Goal: Task Accomplishment & Management: Use online tool/utility

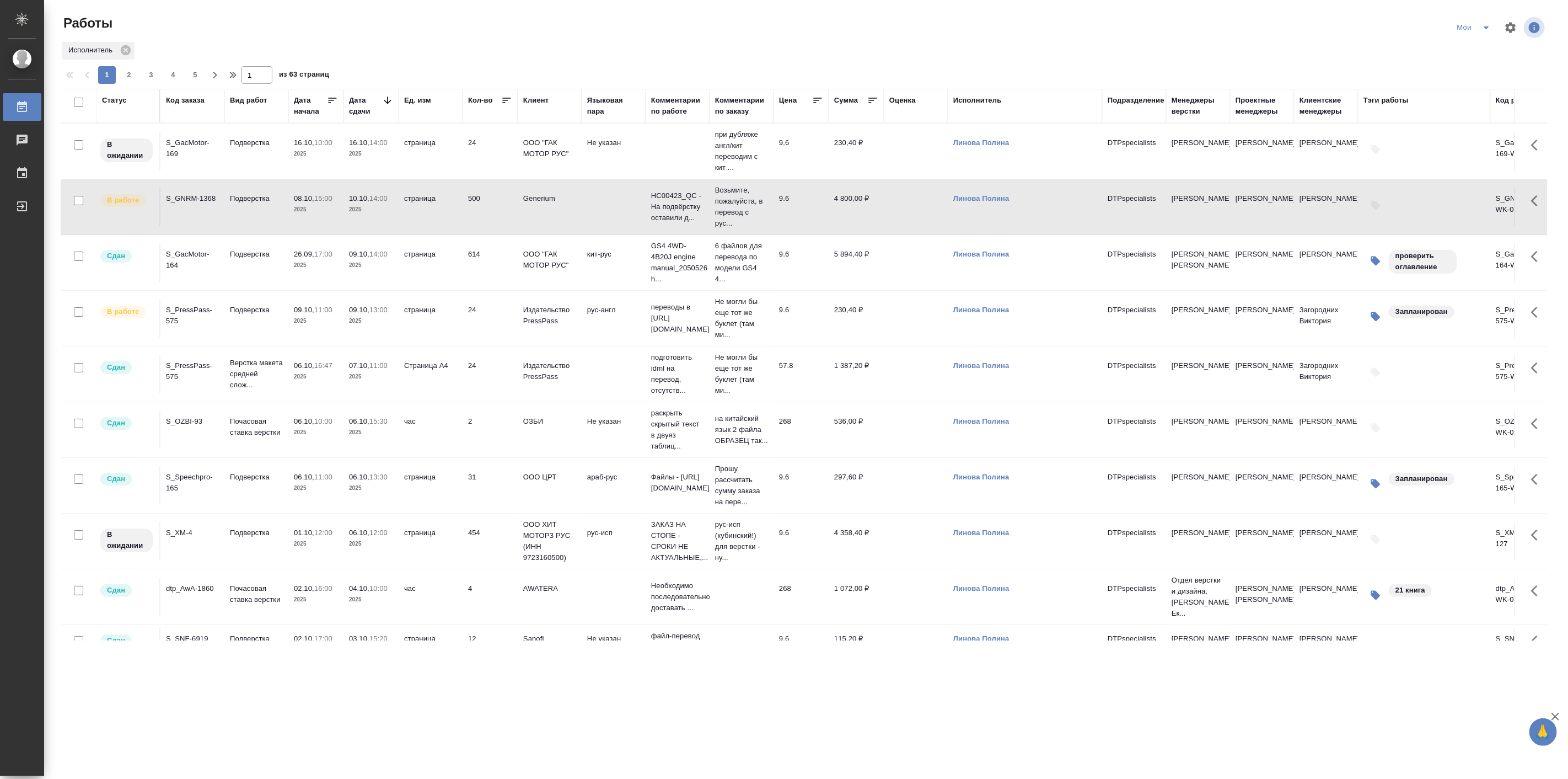
click at [1013, 677] on div ".cls-1 fill:#fff; AWATERA Linova Polina Работы 0 Чаты График Выйти Работы Мои И…" at bounding box center [784, 390] width 1568 height 779
click at [328, 269] on p "2025" at bounding box center [316, 265] width 44 height 11
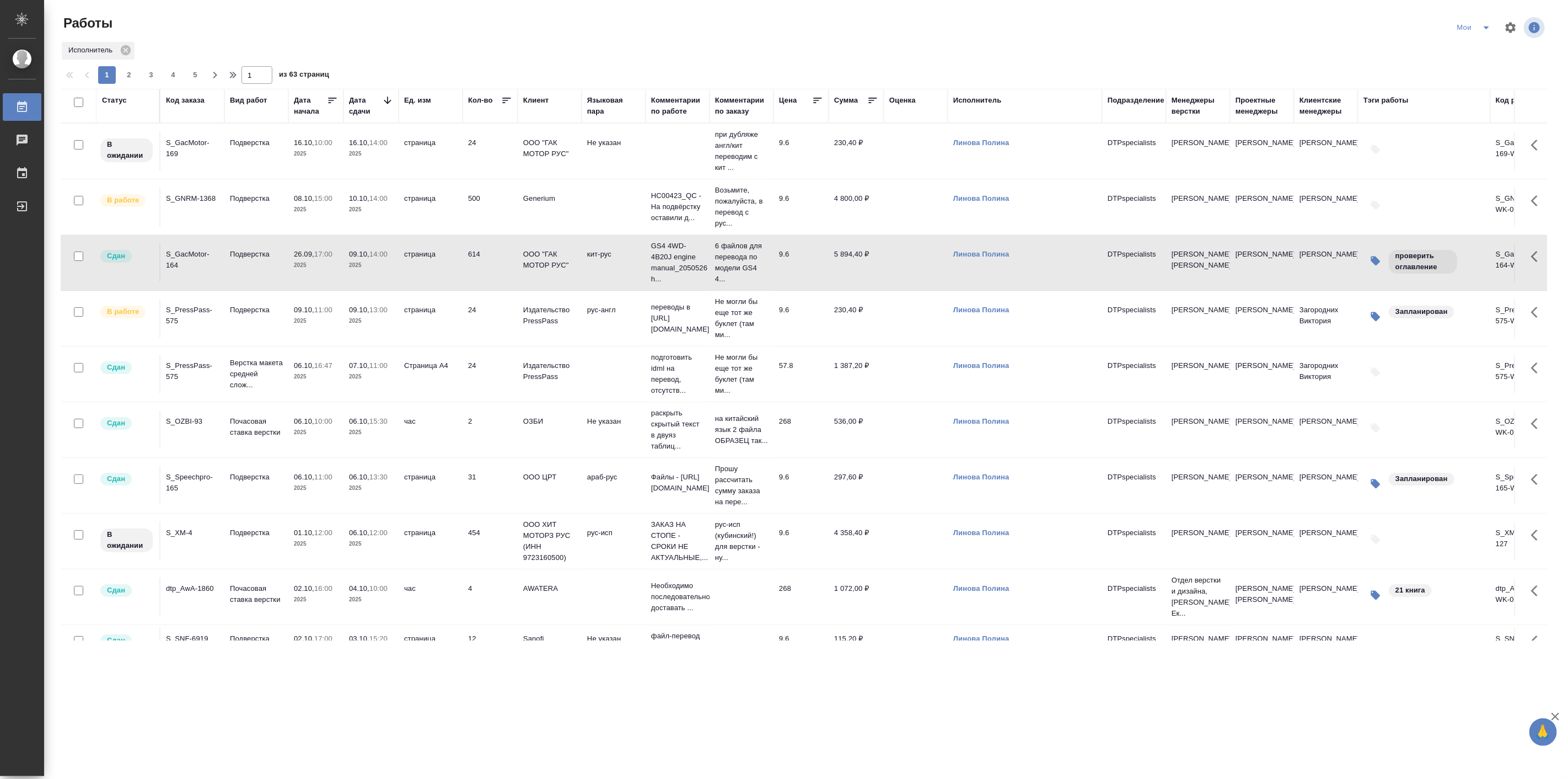
click at [328, 269] on p "2025" at bounding box center [316, 265] width 44 height 11
click at [341, 320] on td "09.10, 11:00 2025" at bounding box center [316, 318] width 55 height 39
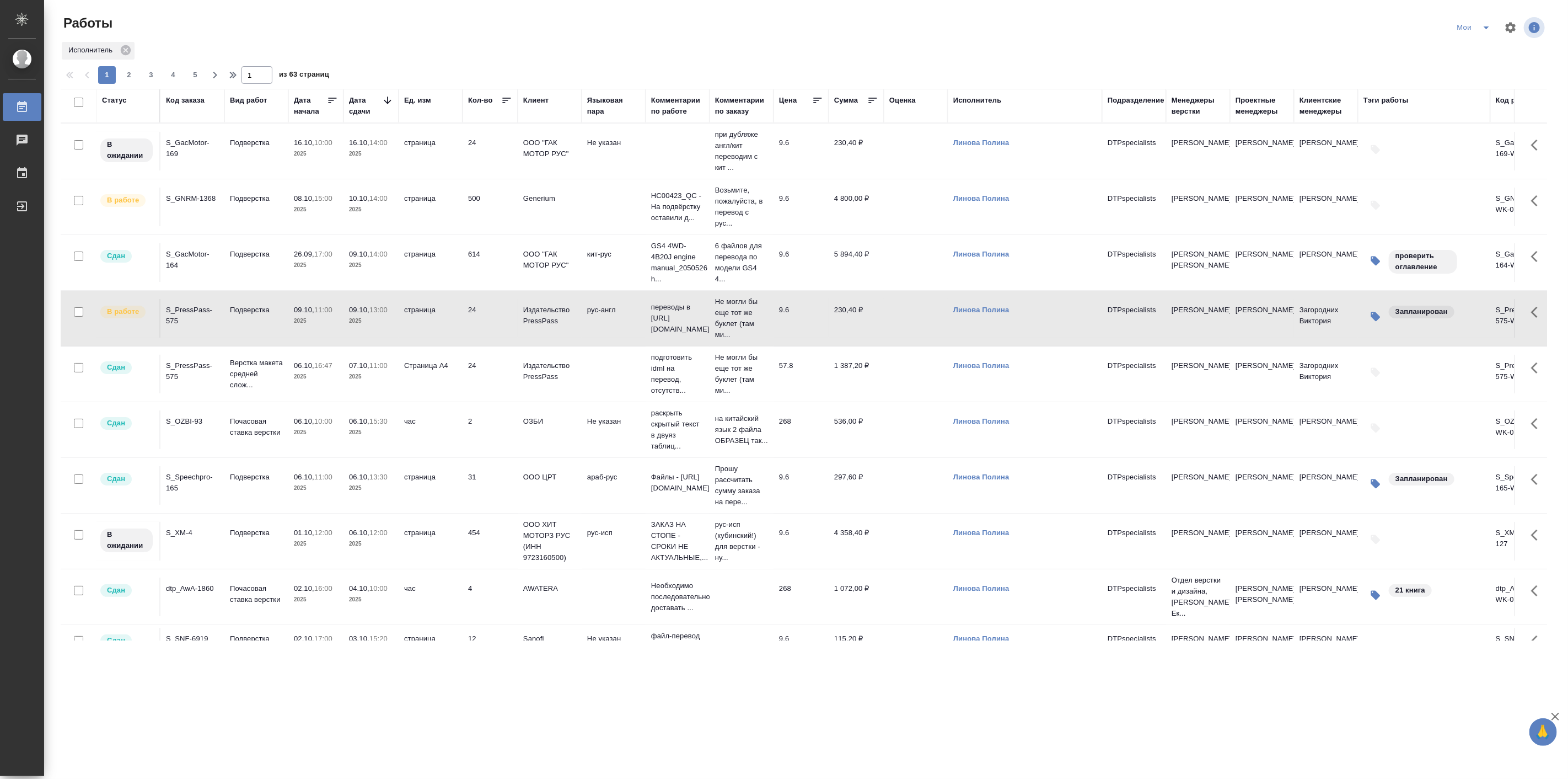
click at [341, 320] on td "09.10, 11:00 2025" at bounding box center [316, 318] width 55 height 39
click at [201, 671] on div ".cls-1 fill:#fff; AWATERA Linova Polina Работы 0 Чаты График Выйти Работы Мои И…" at bounding box center [784, 390] width 1568 height 779
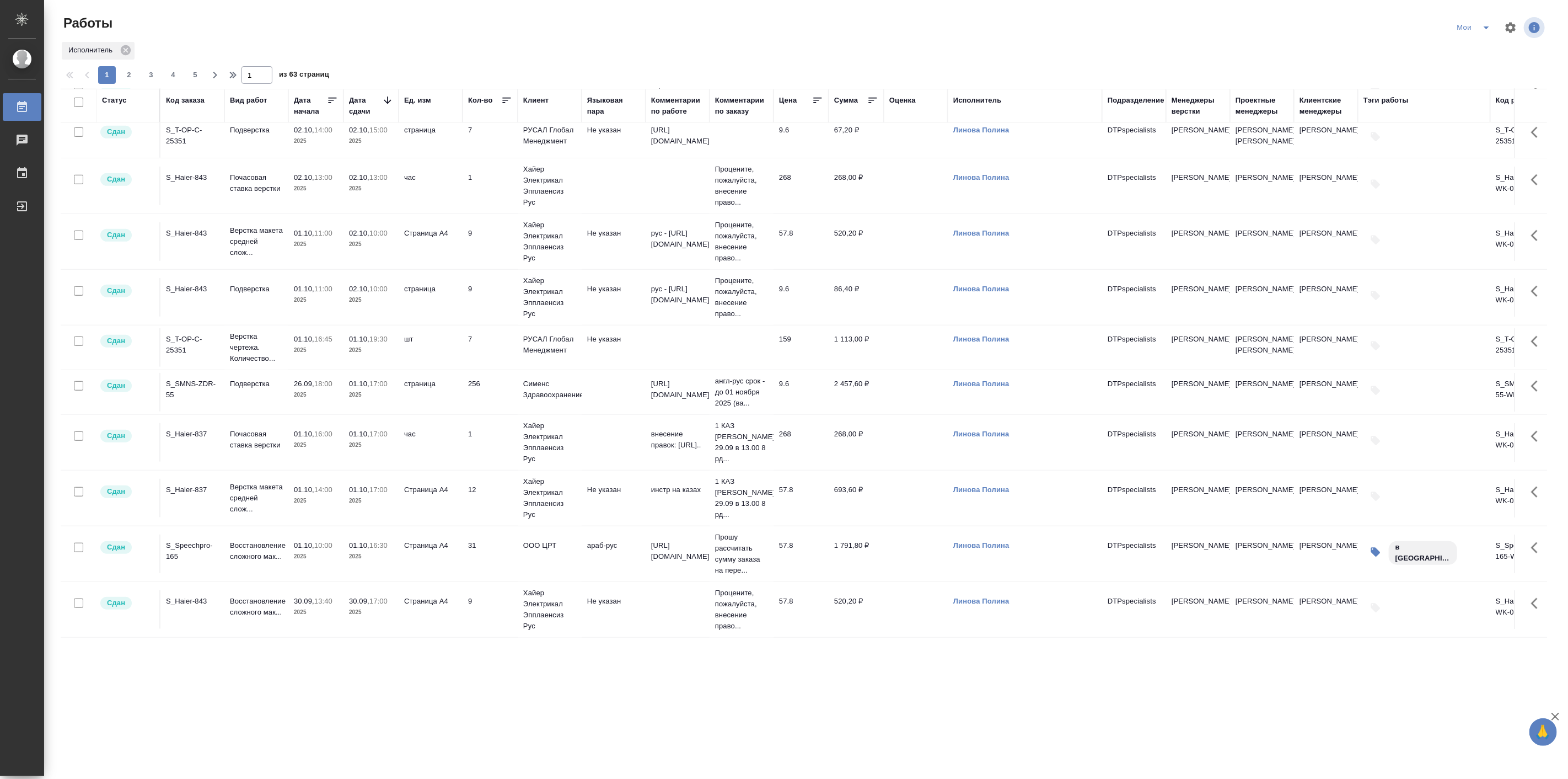
scroll to position [455, 0]
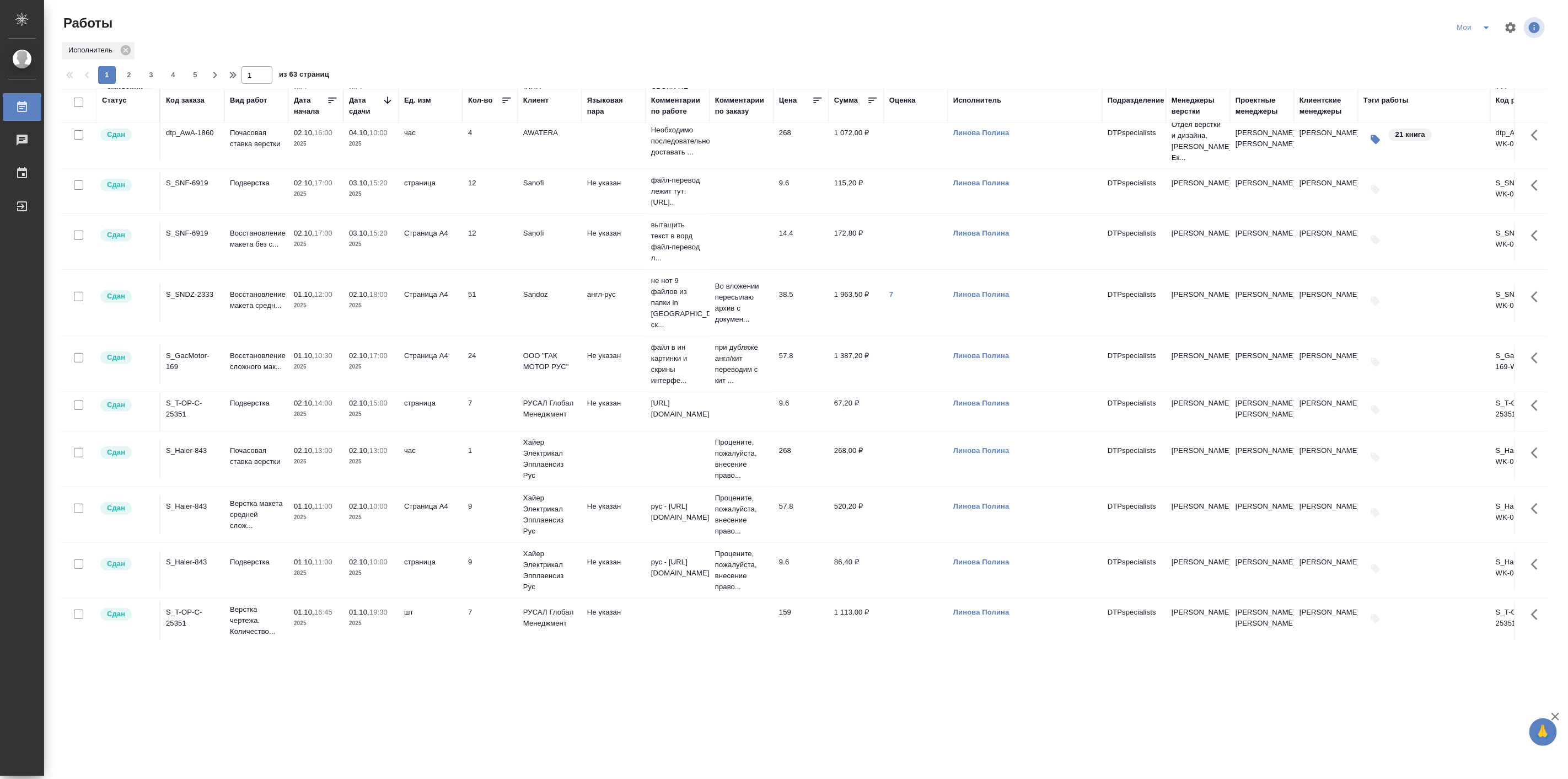
click at [891, 299] on link "7" at bounding box center [892, 294] width 4 height 9
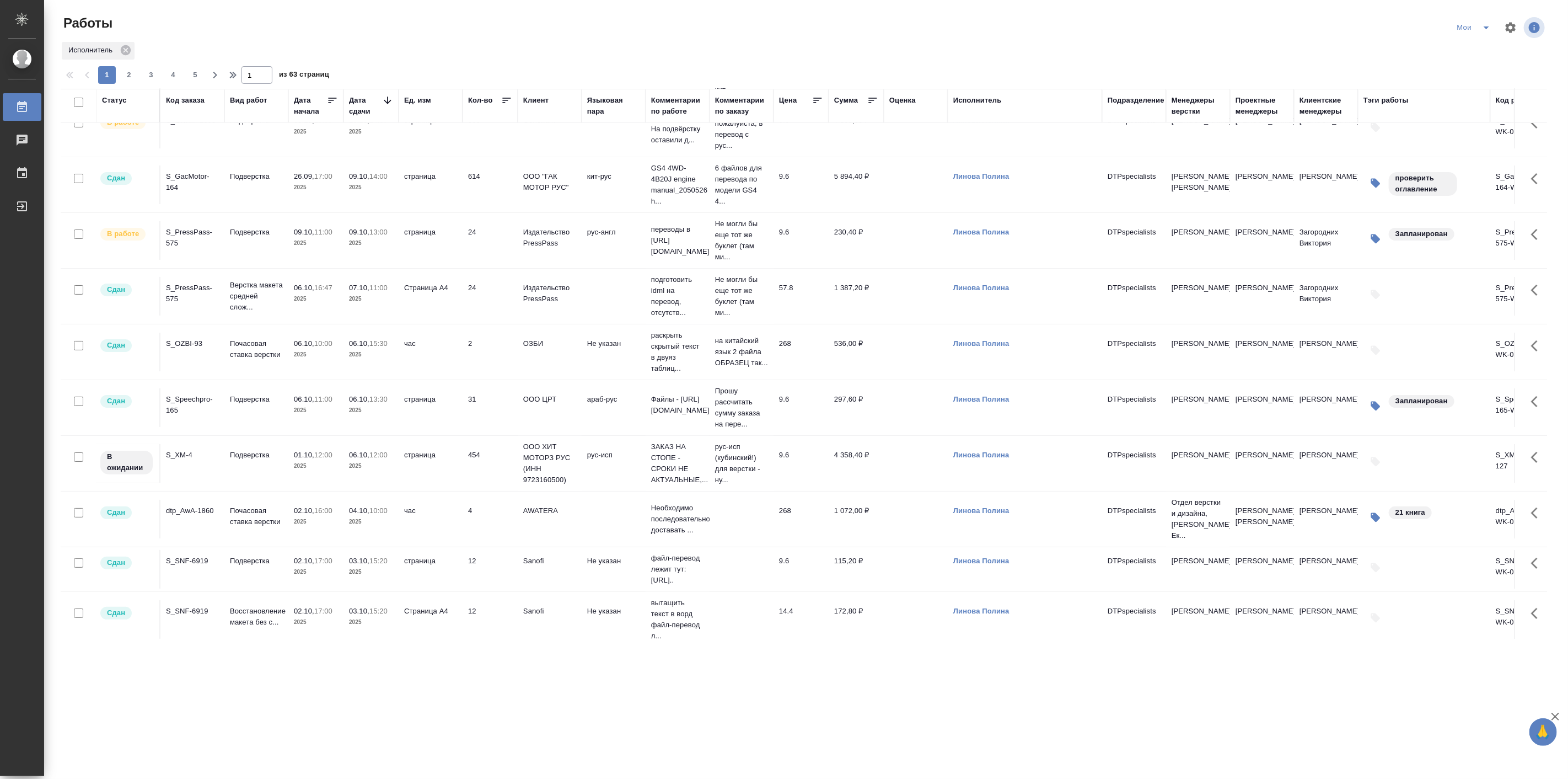
scroll to position [47, 0]
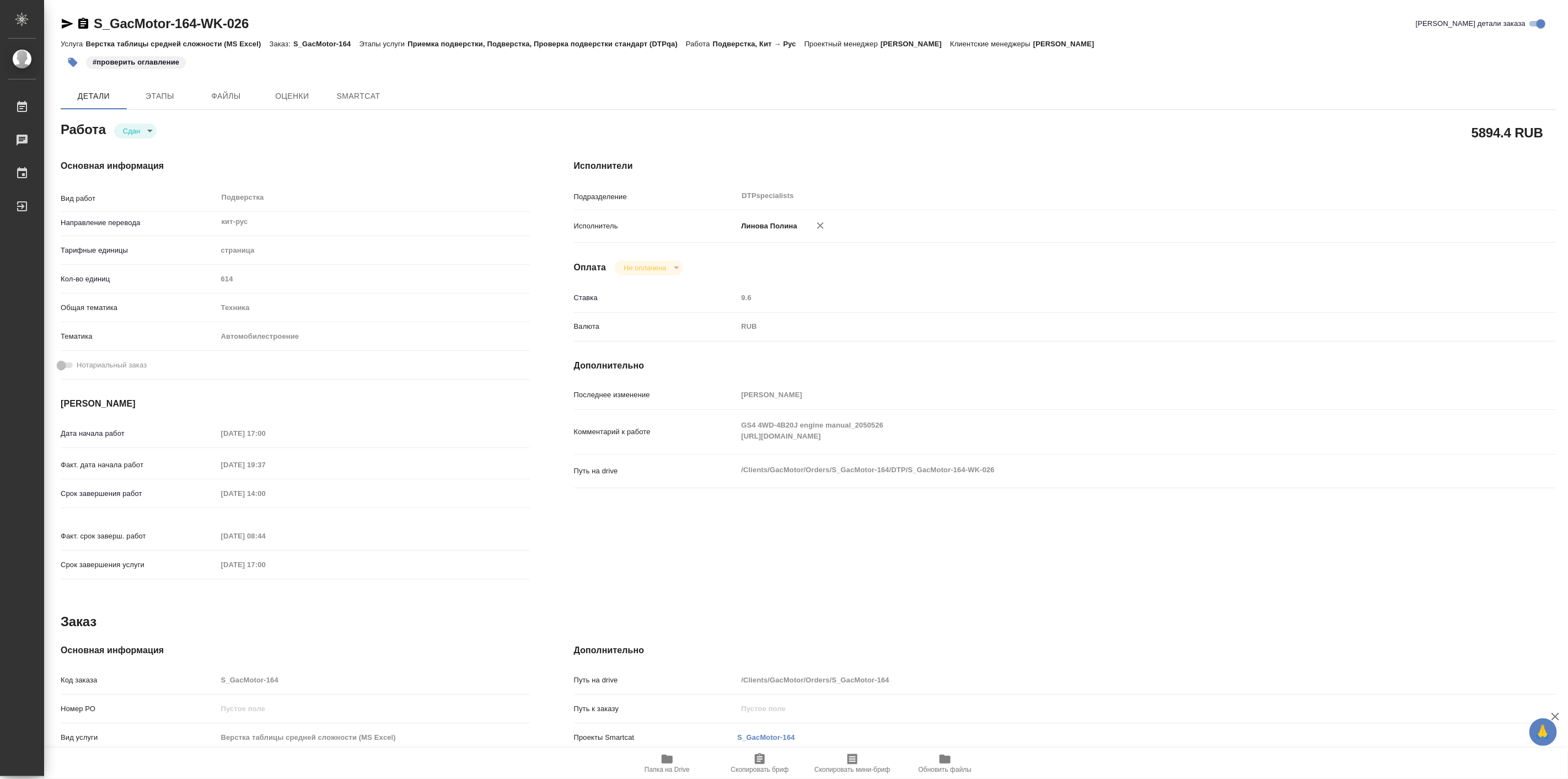
type textarea "x"
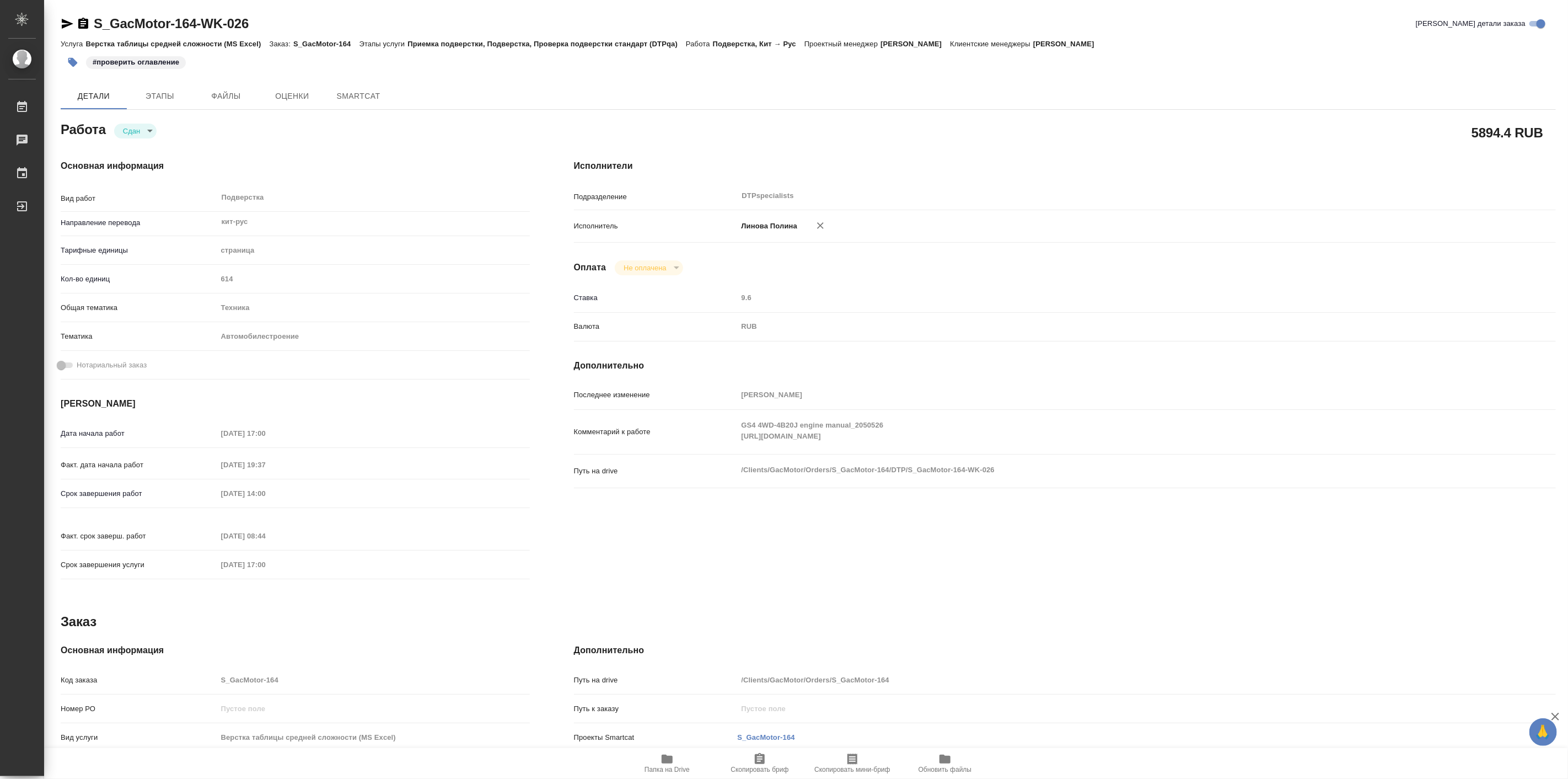
type textarea "x"
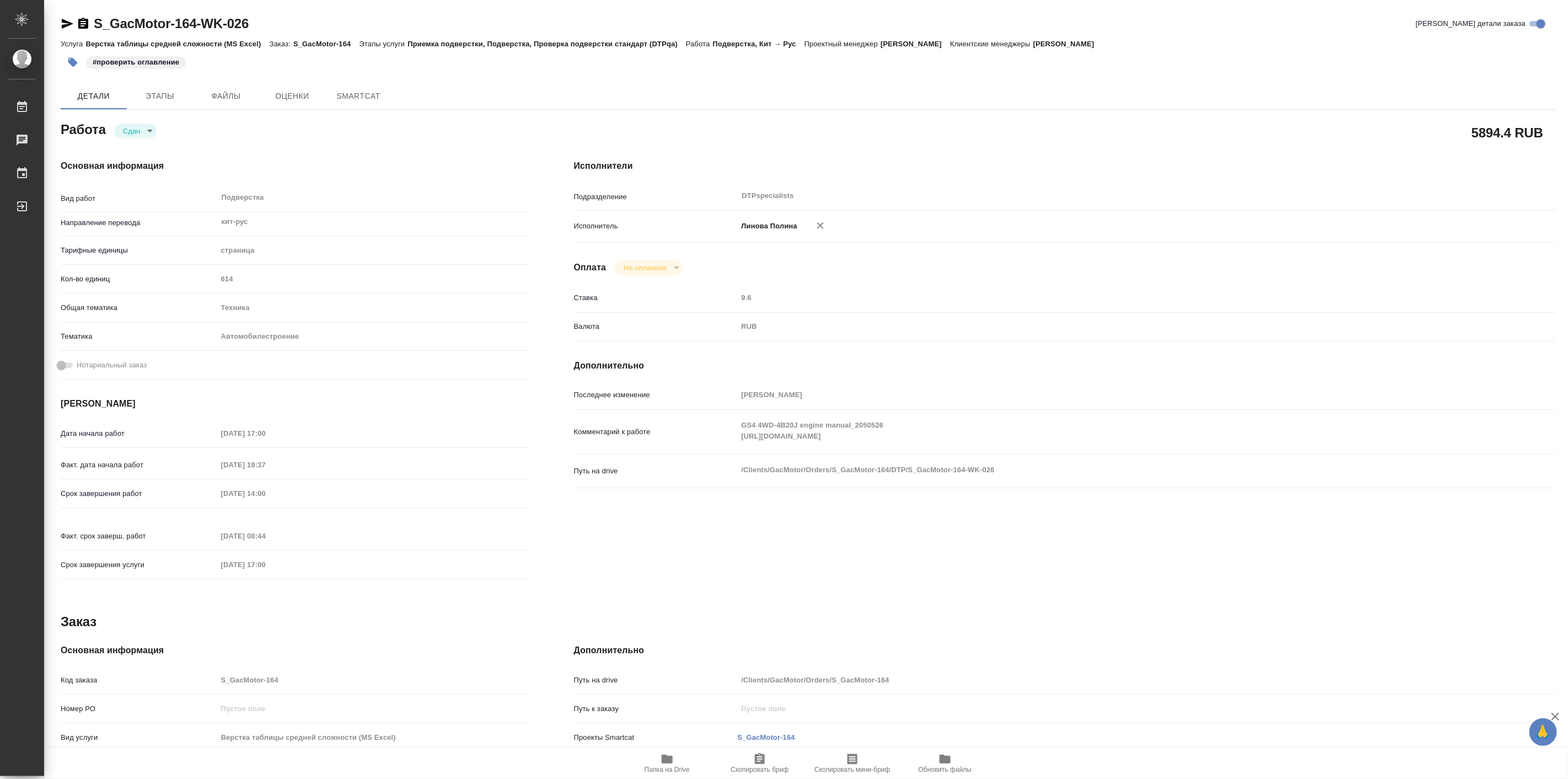
type textarea "x"
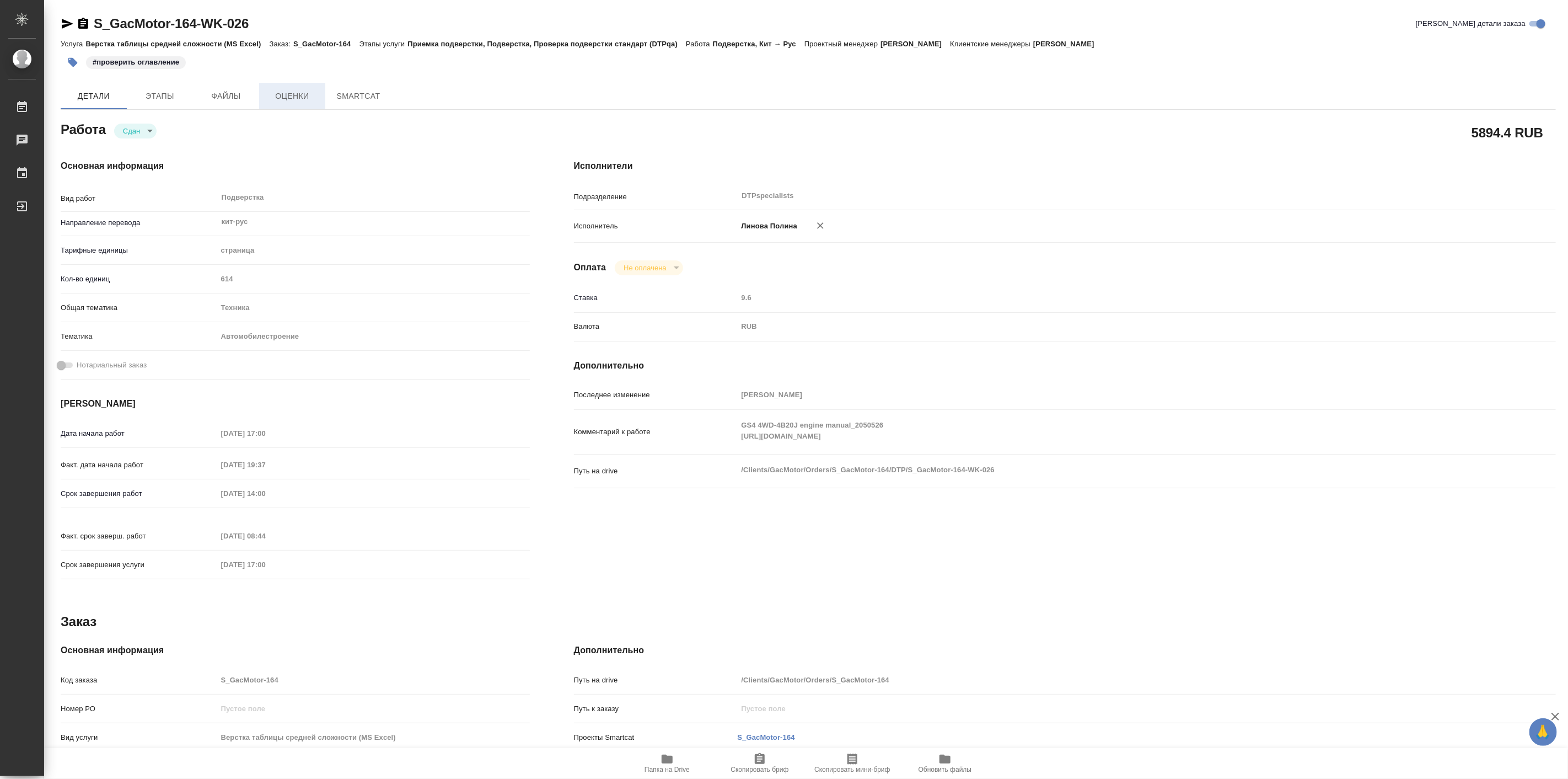
type textarea "x"
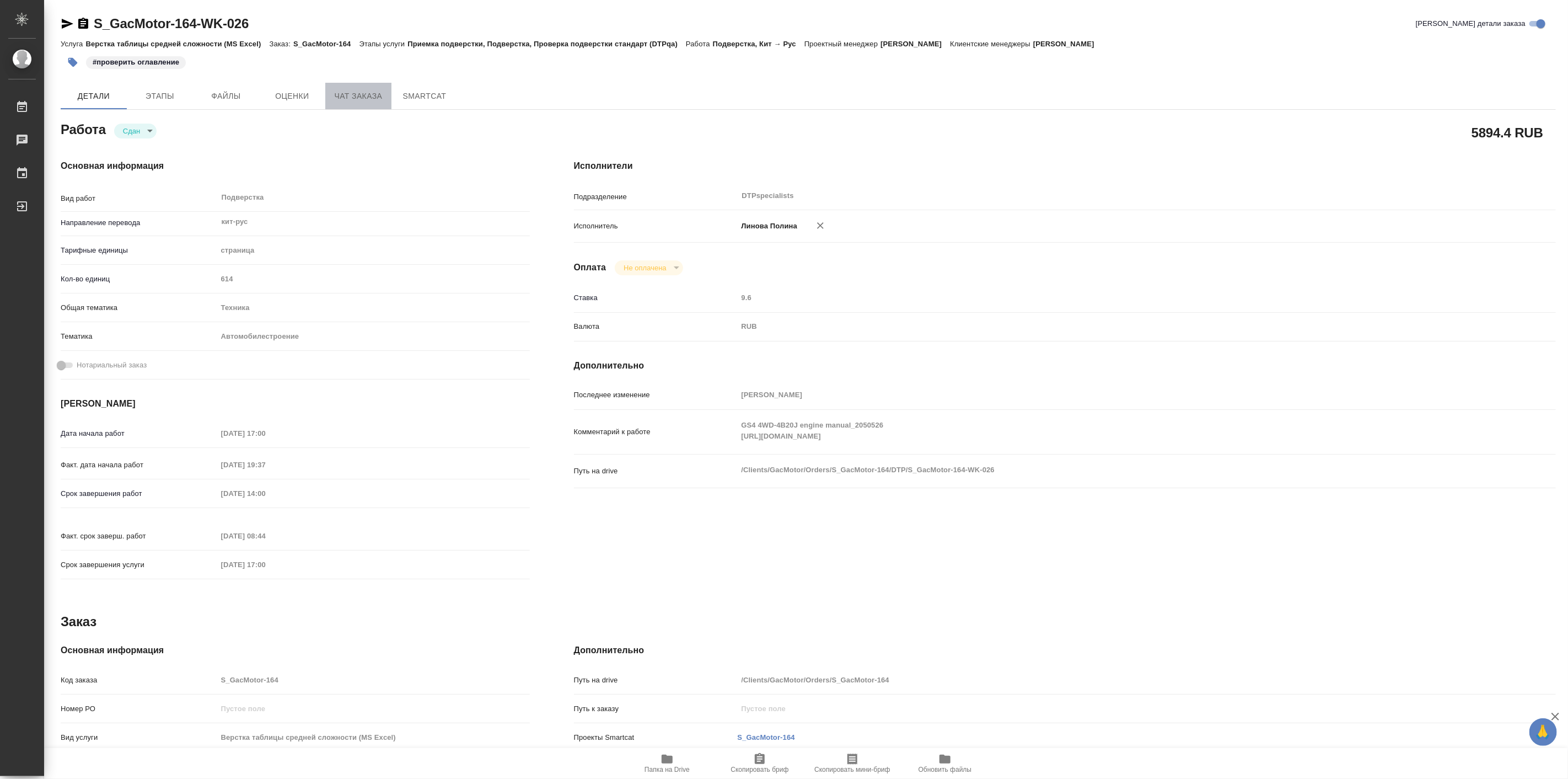
click at [339, 97] on span "Чат заказа" at bounding box center [358, 96] width 53 height 14
type textarea "x"
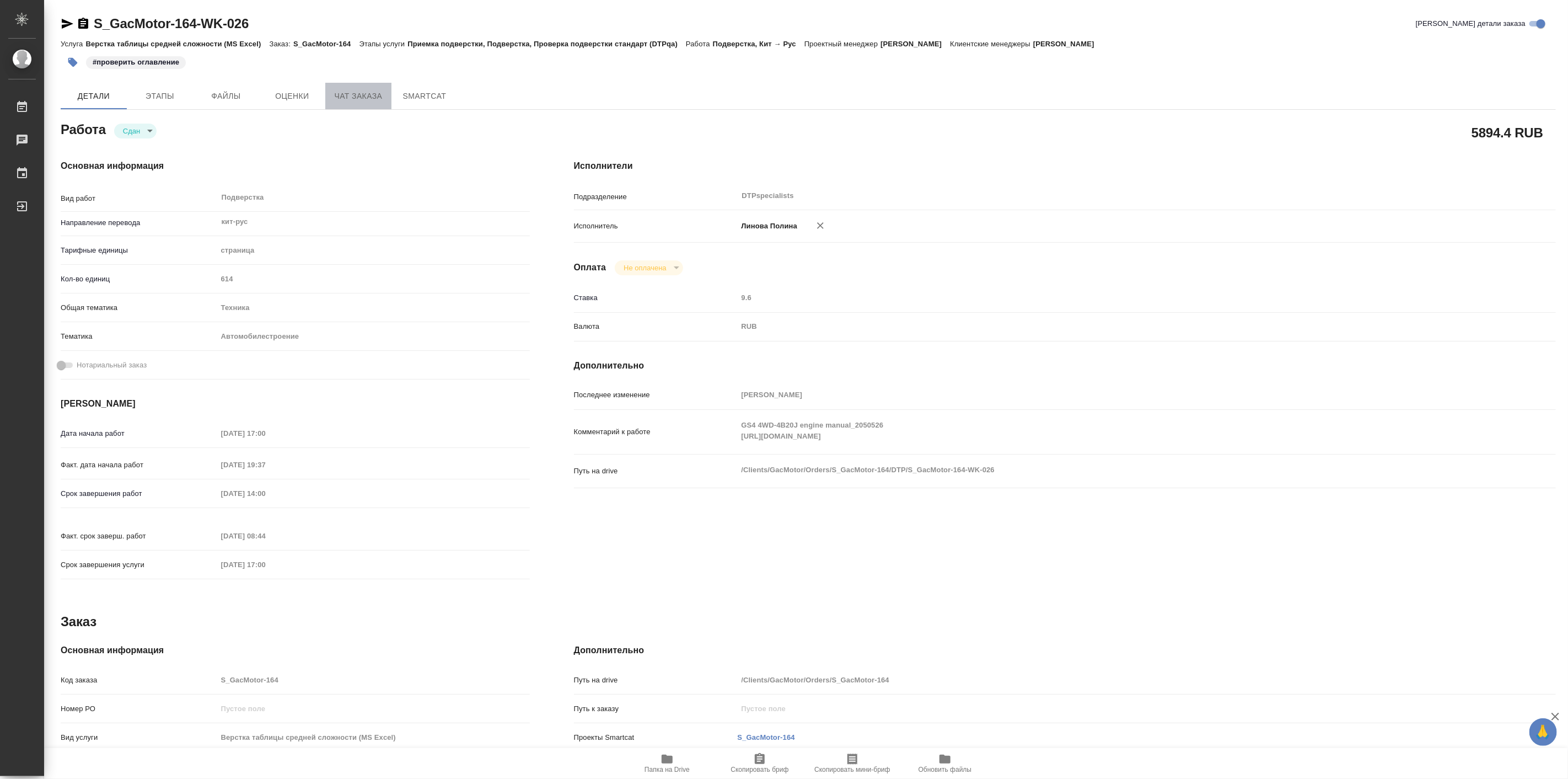
type textarea "x"
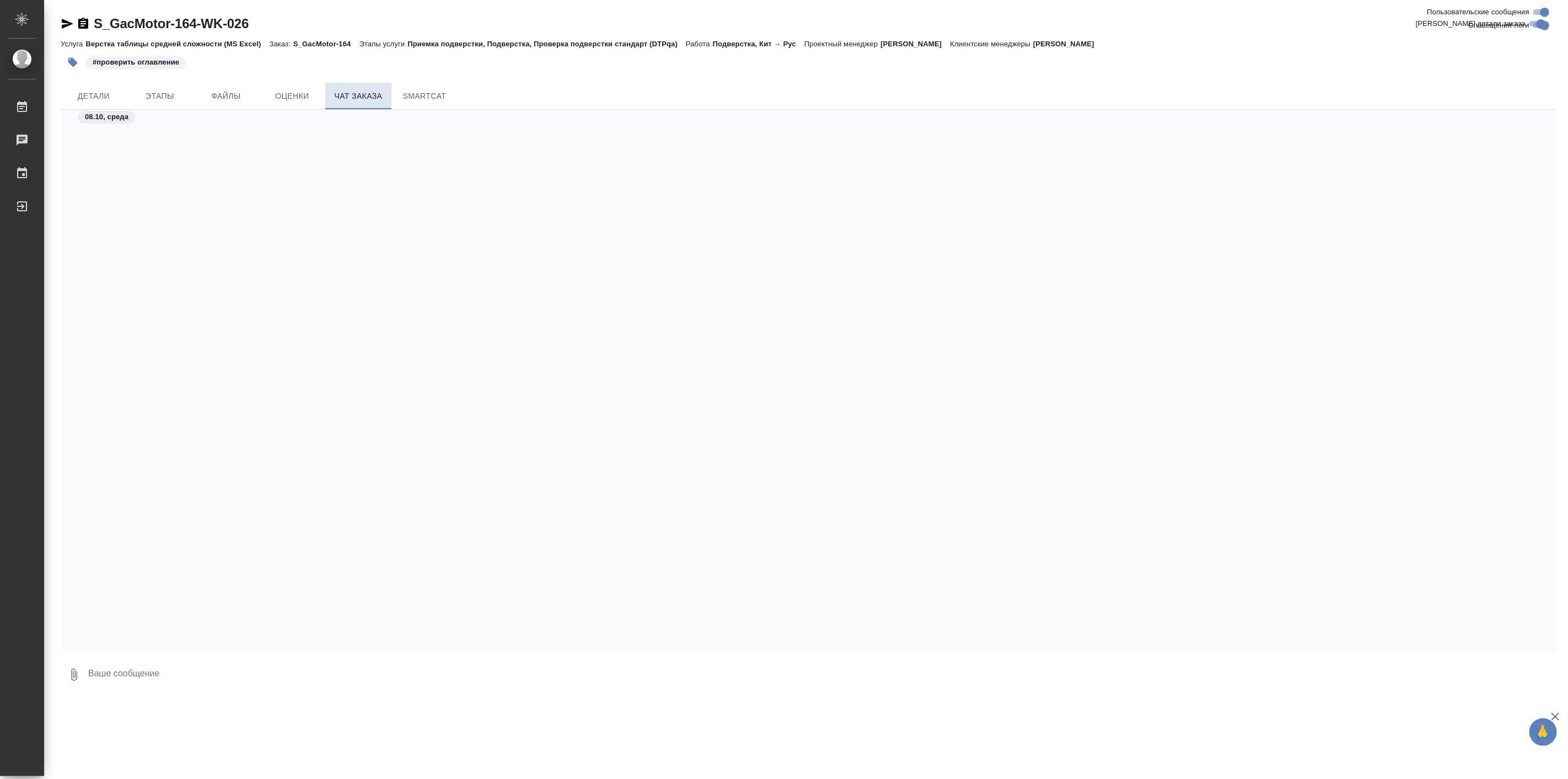
scroll to position [54720, 0]
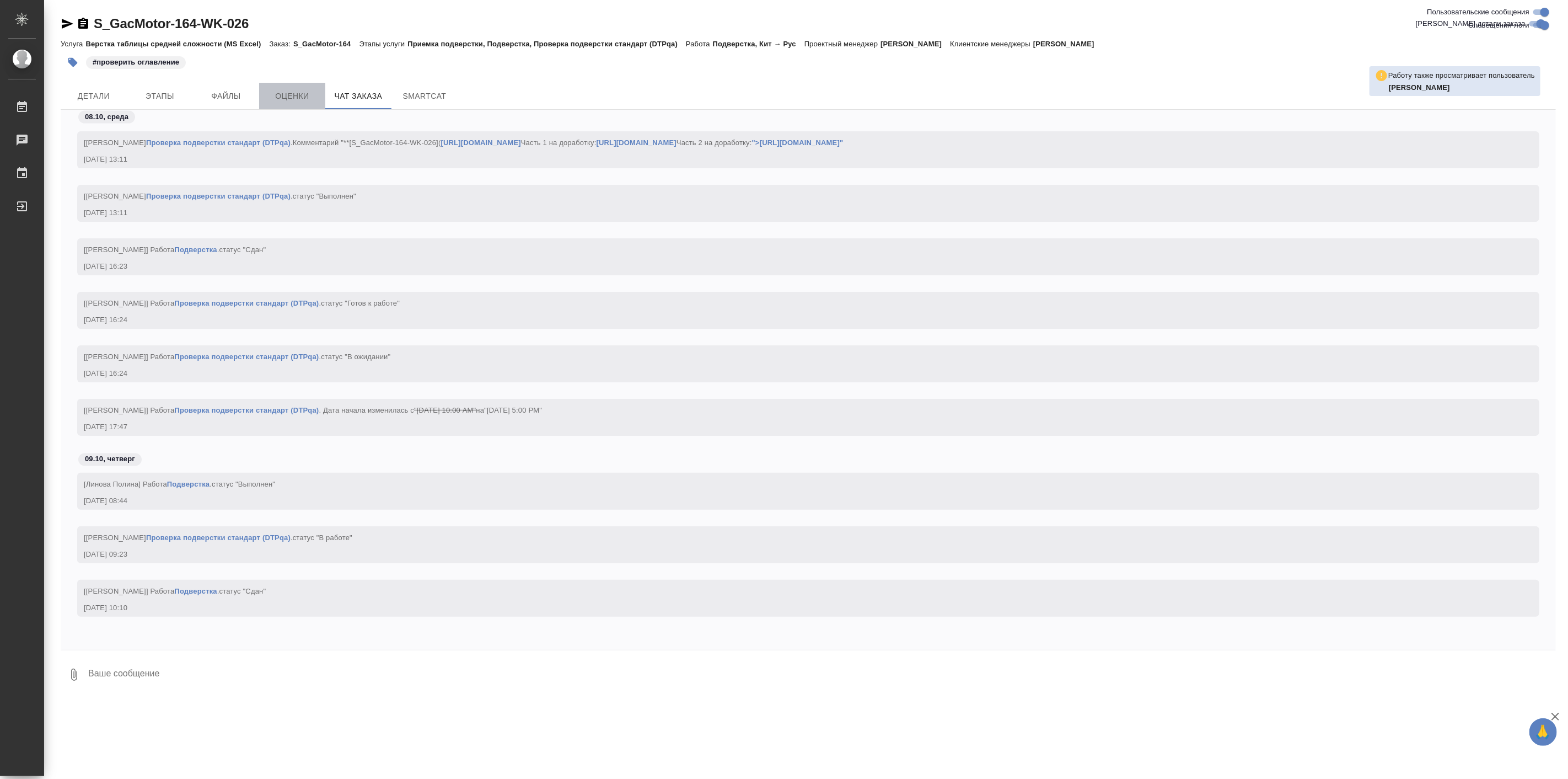
click at [268, 94] on span "Оценки" at bounding box center [292, 96] width 53 height 14
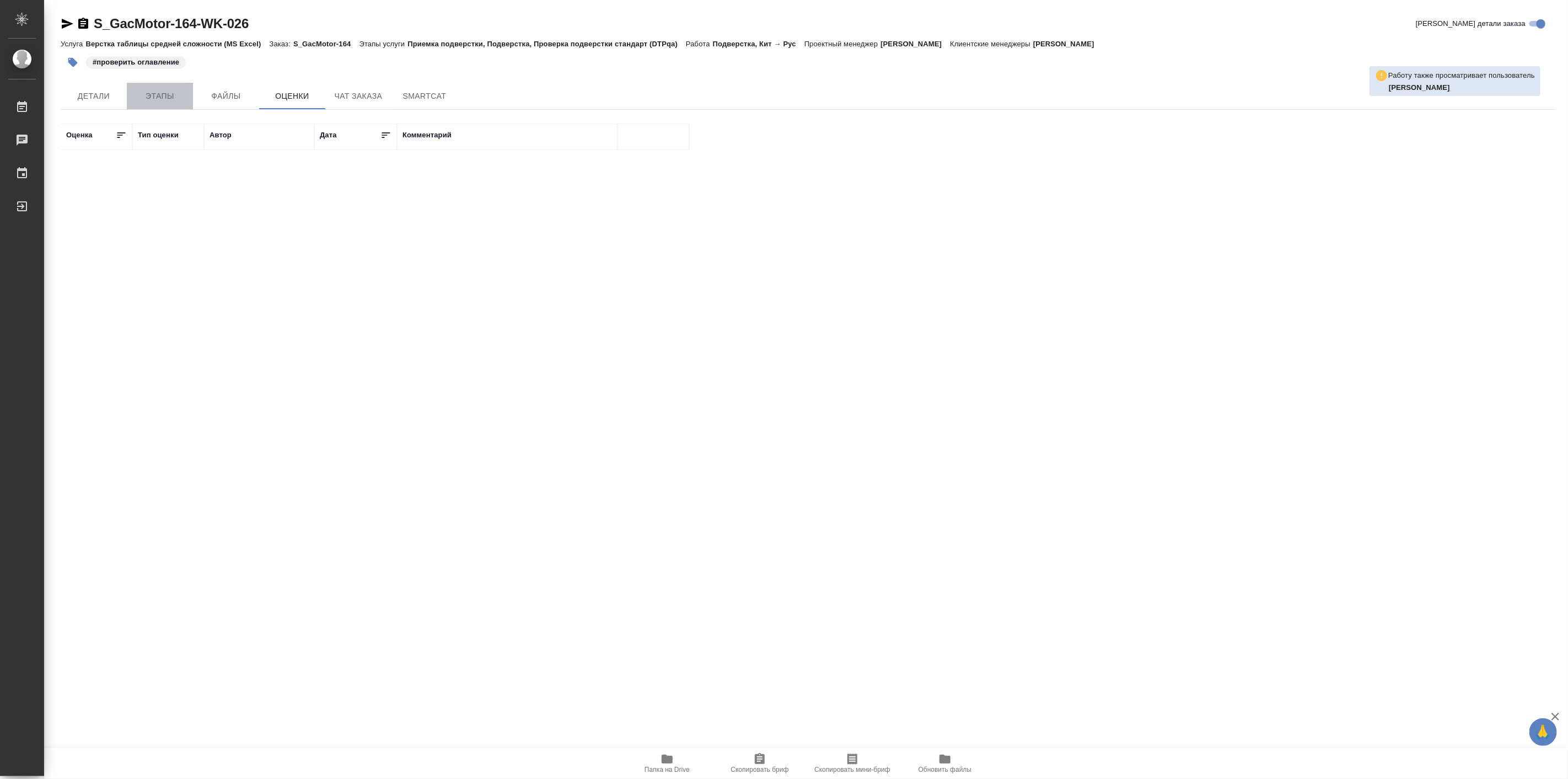
click at [166, 89] on span "Этапы" at bounding box center [159, 96] width 53 height 14
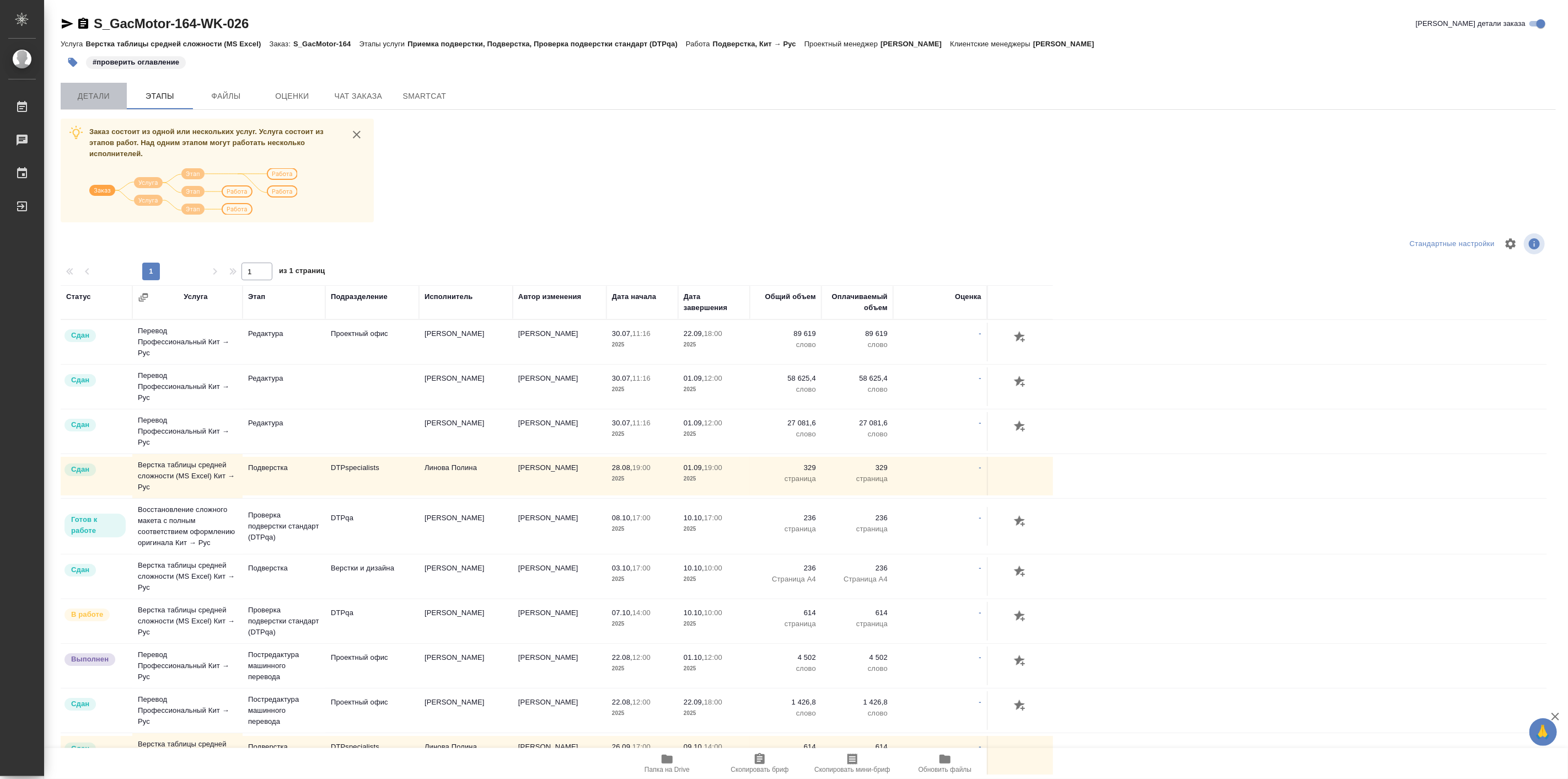
click at [84, 102] on button "Детали" at bounding box center [94, 96] width 66 height 26
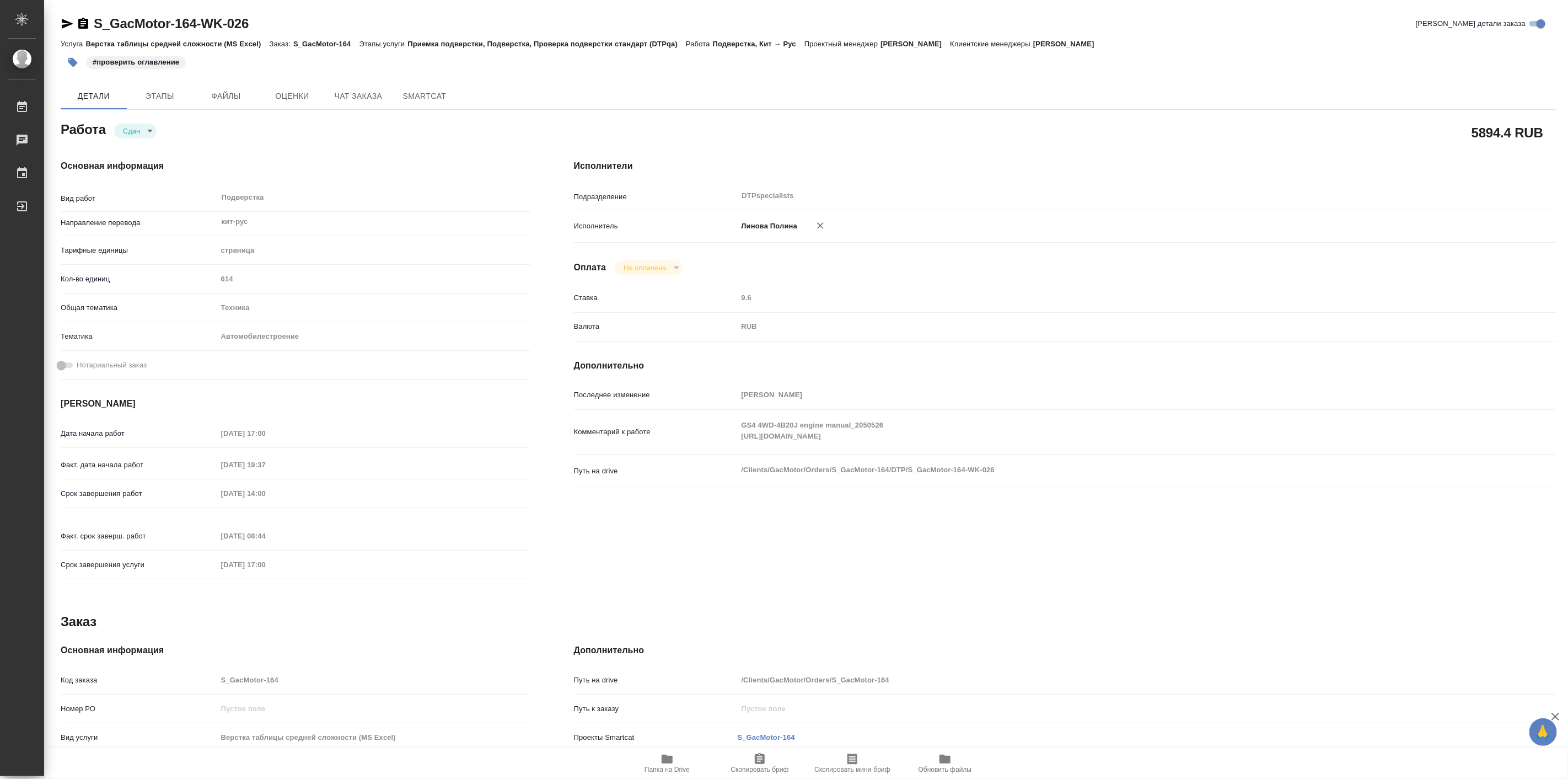
type textarea "x"
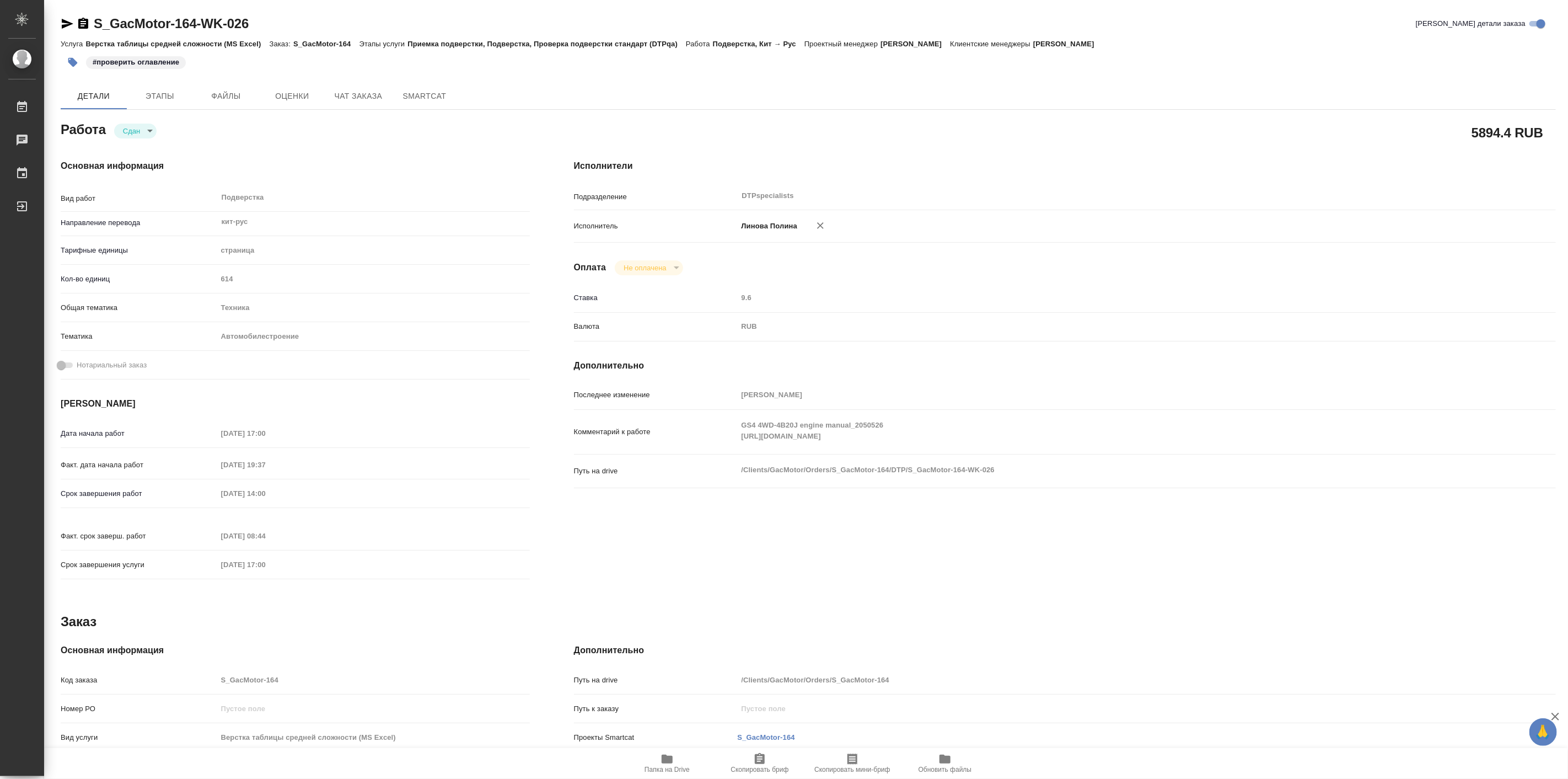
type textarea "x"
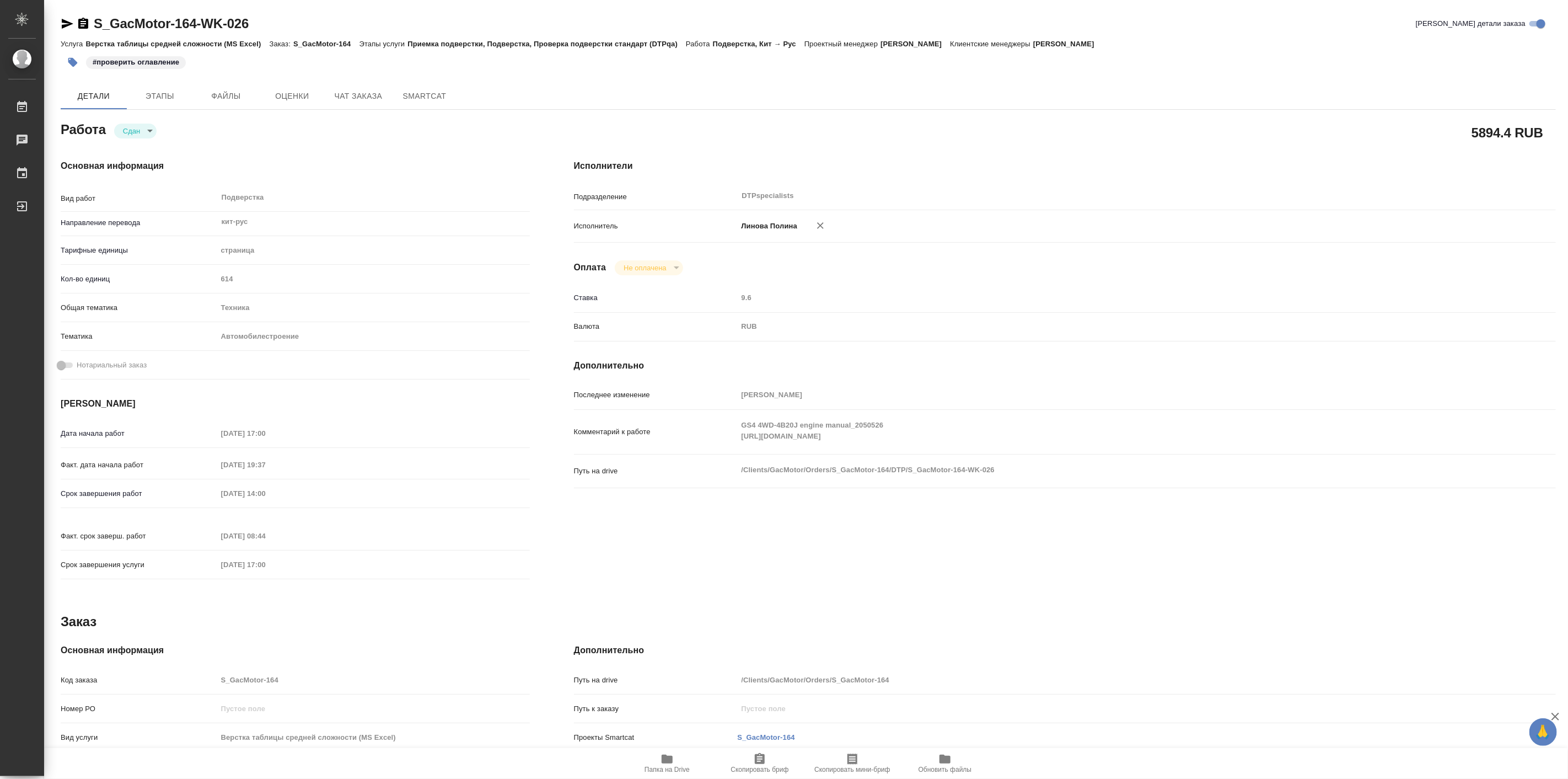
type textarea "x"
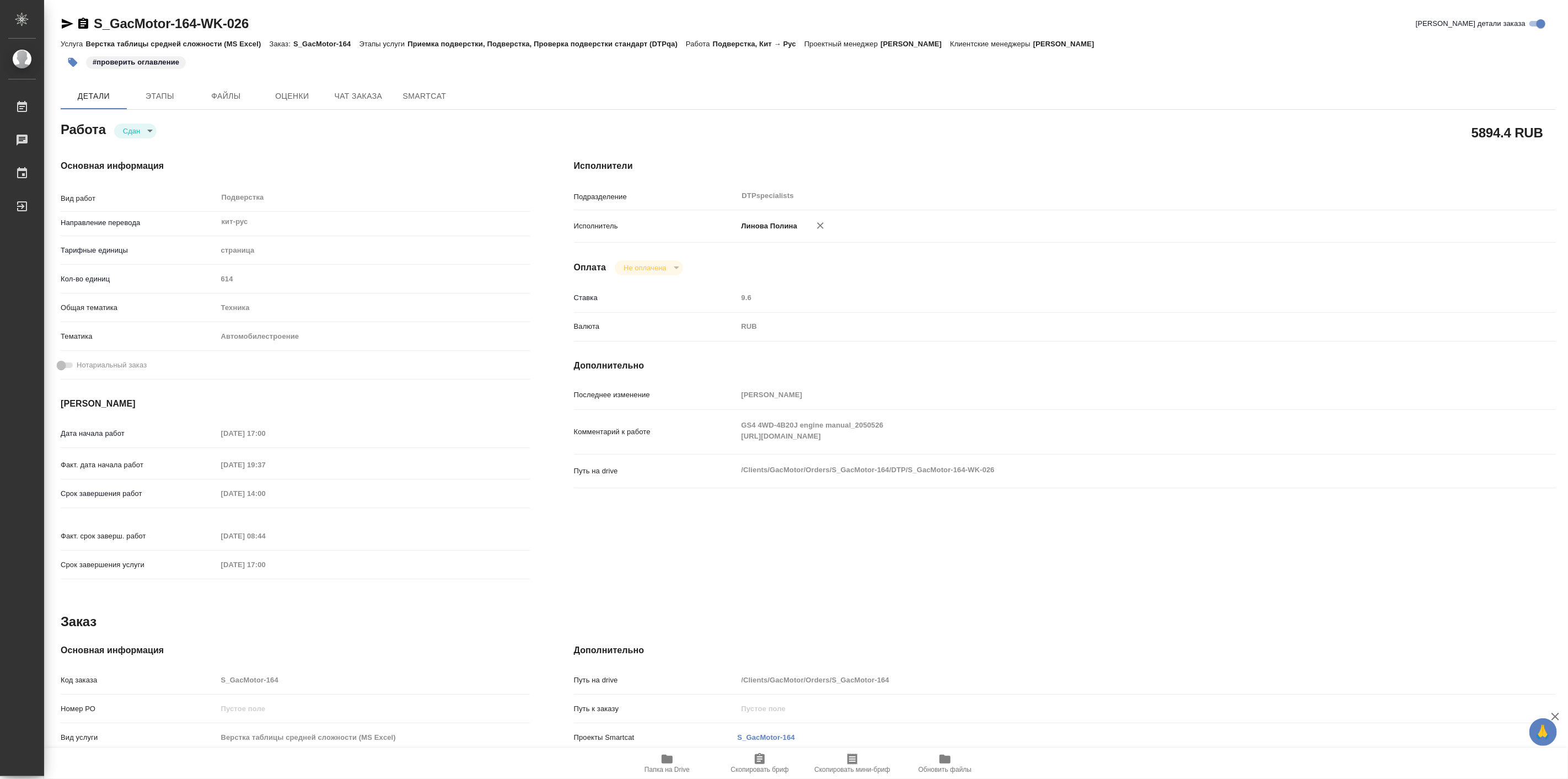
type textarea "x"
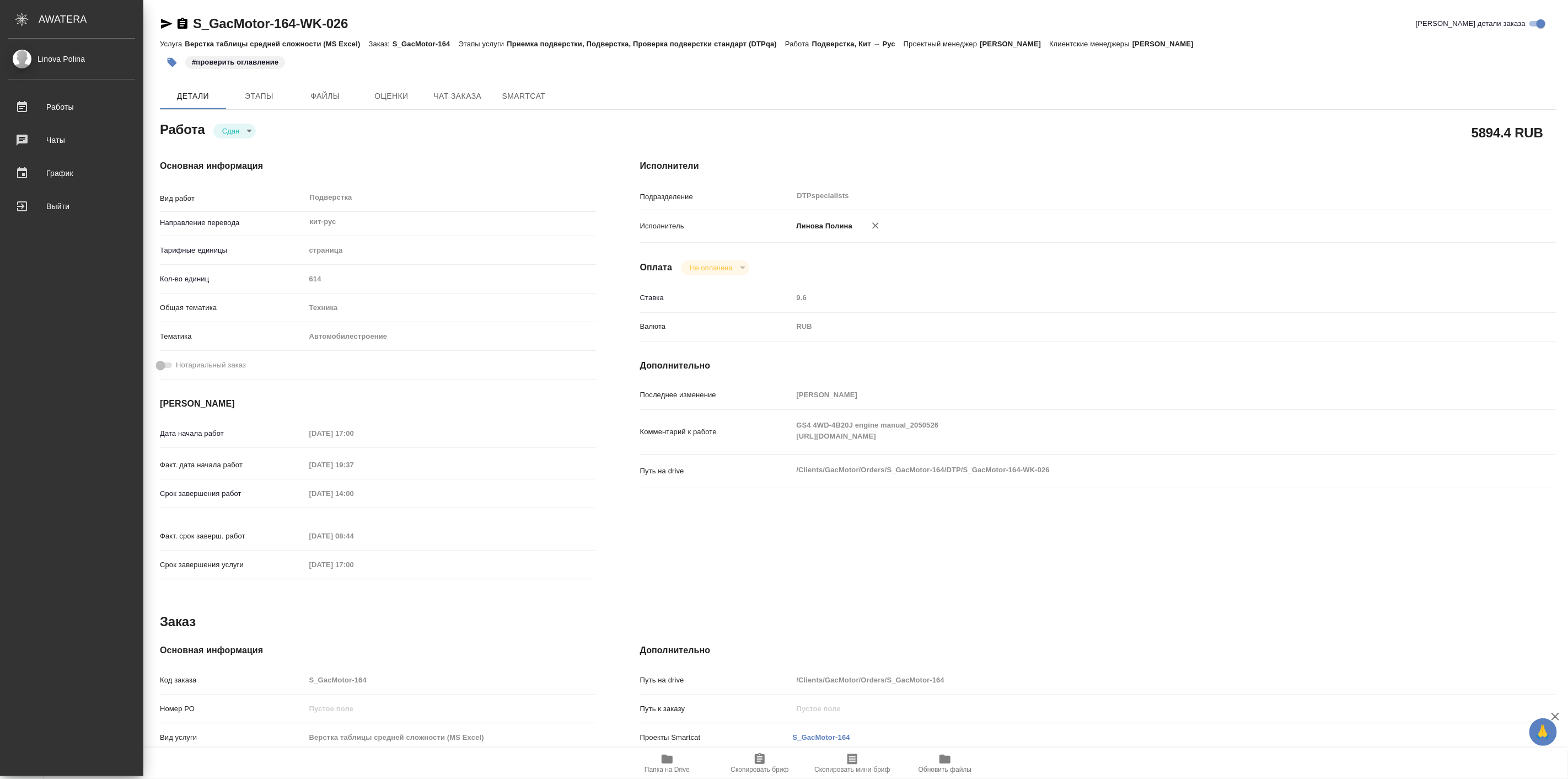
click at [0, 494] on div "Linova Polina Работы 0 Чаты График Выйти" at bounding box center [71, 407] width 143 height 737
type textarea "x"
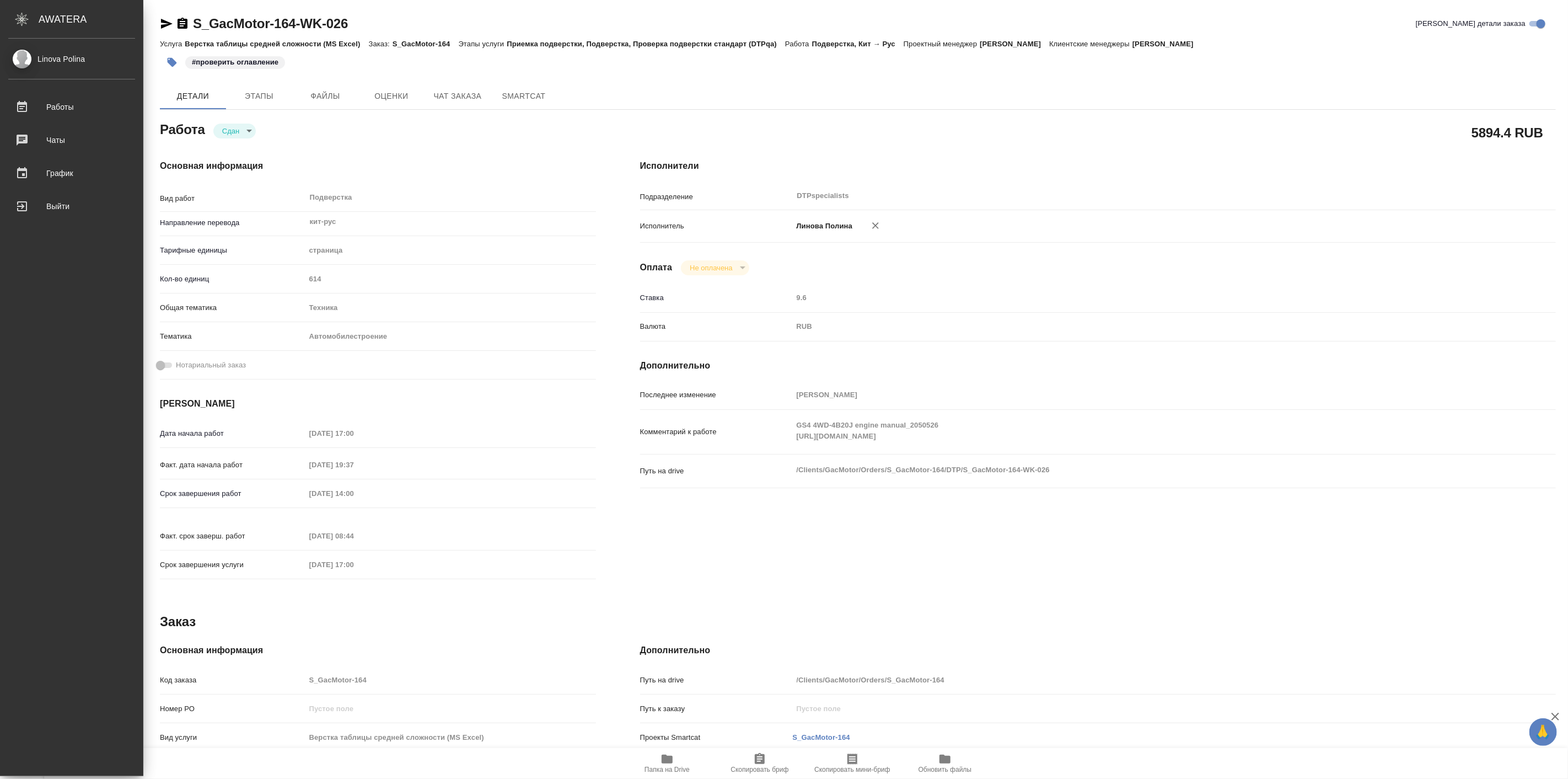
type textarea "x"
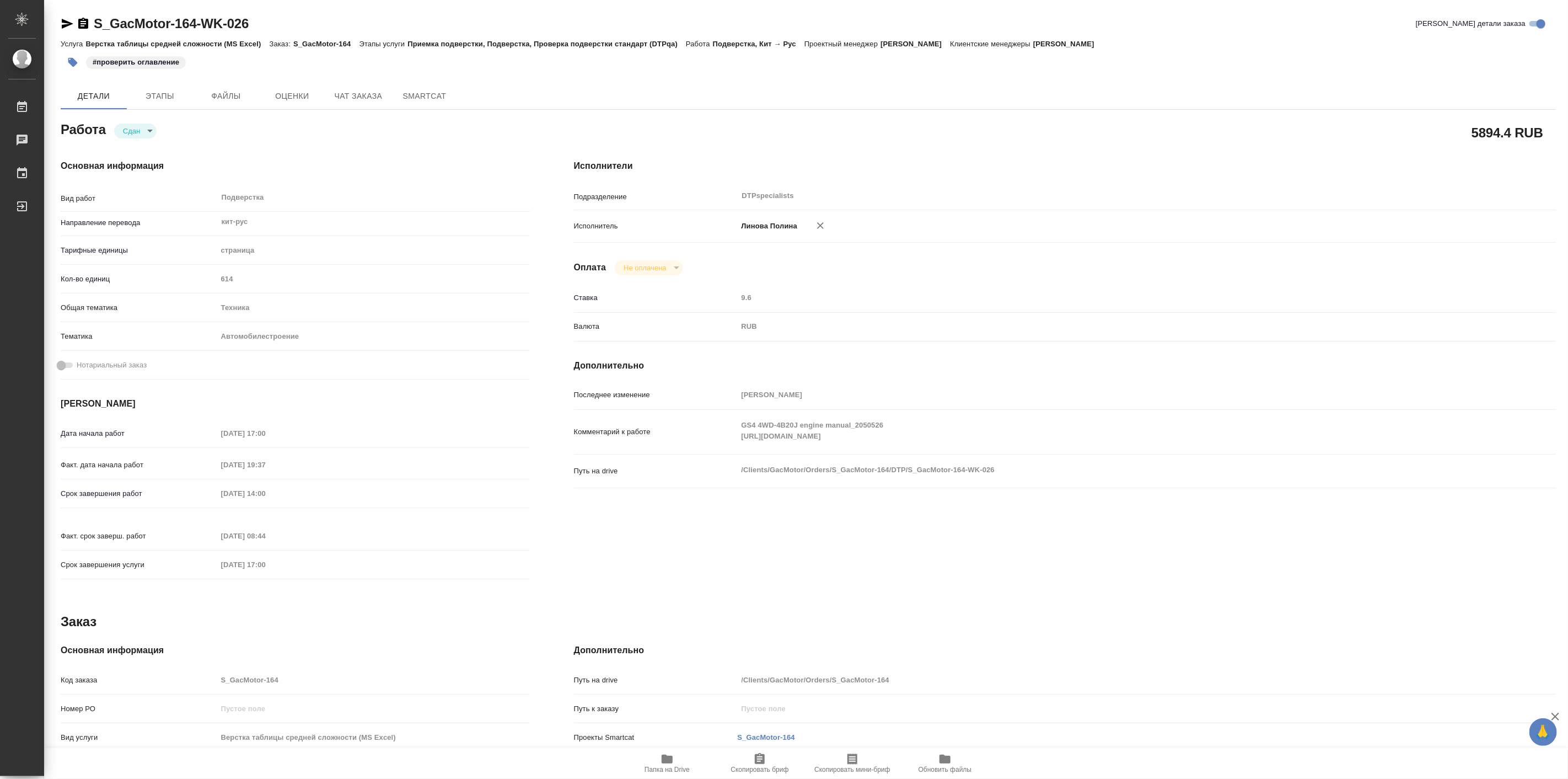
click at [660, 763] on span "Папка на Drive" at bounding box center [668, 764] width 79 height 21
type textarea "x"
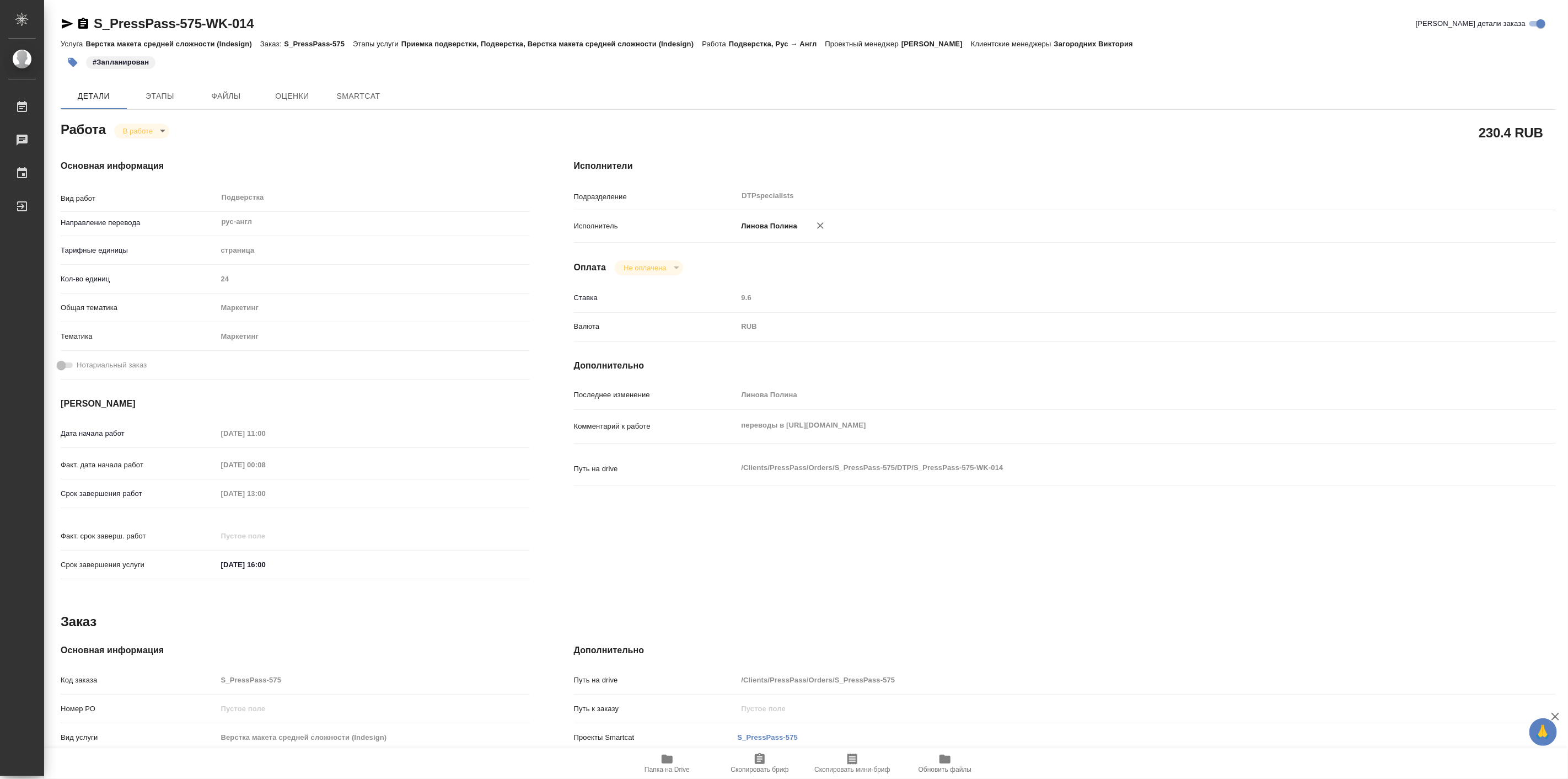
type textarea "x"
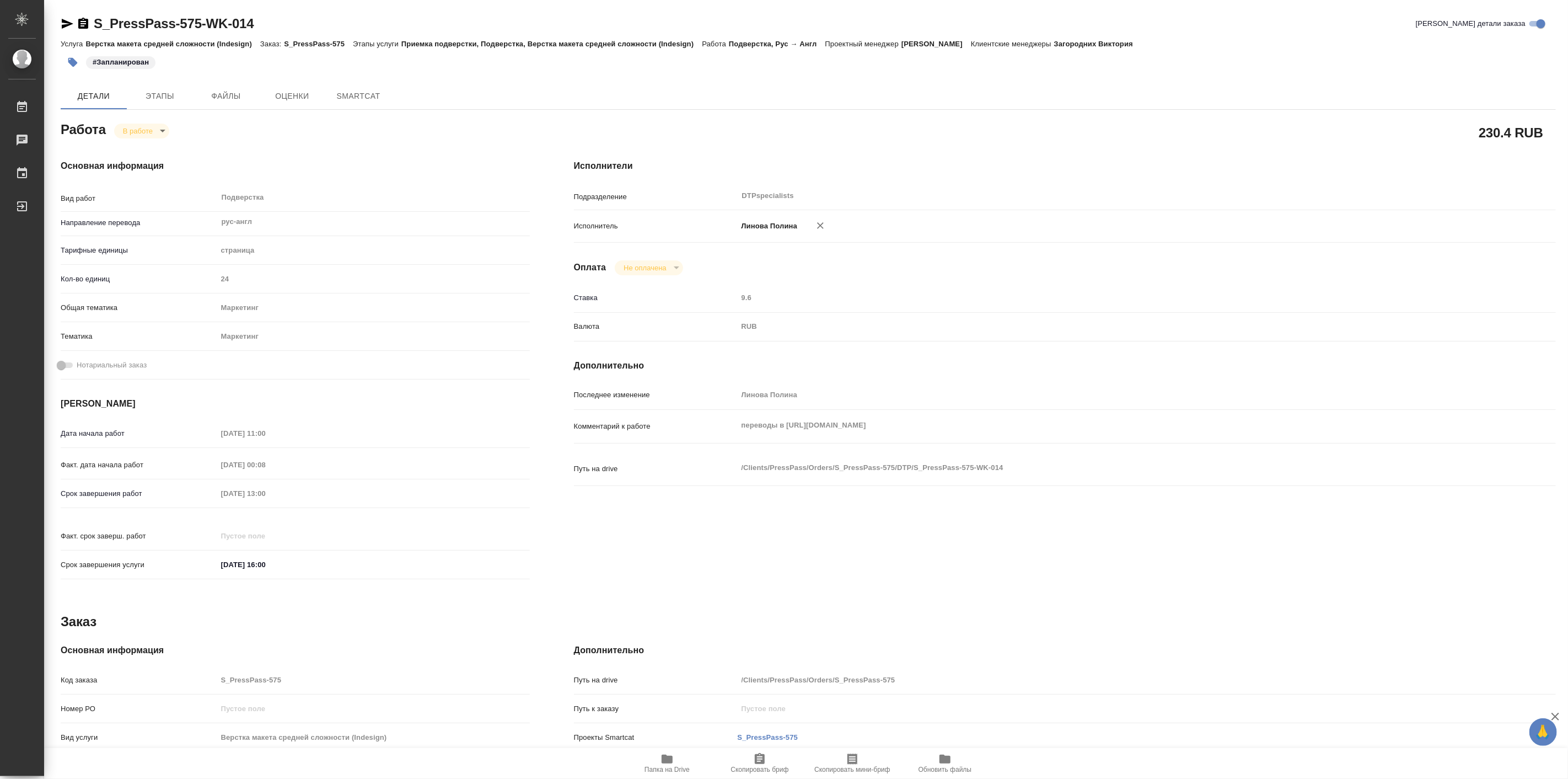
type textarea "x"
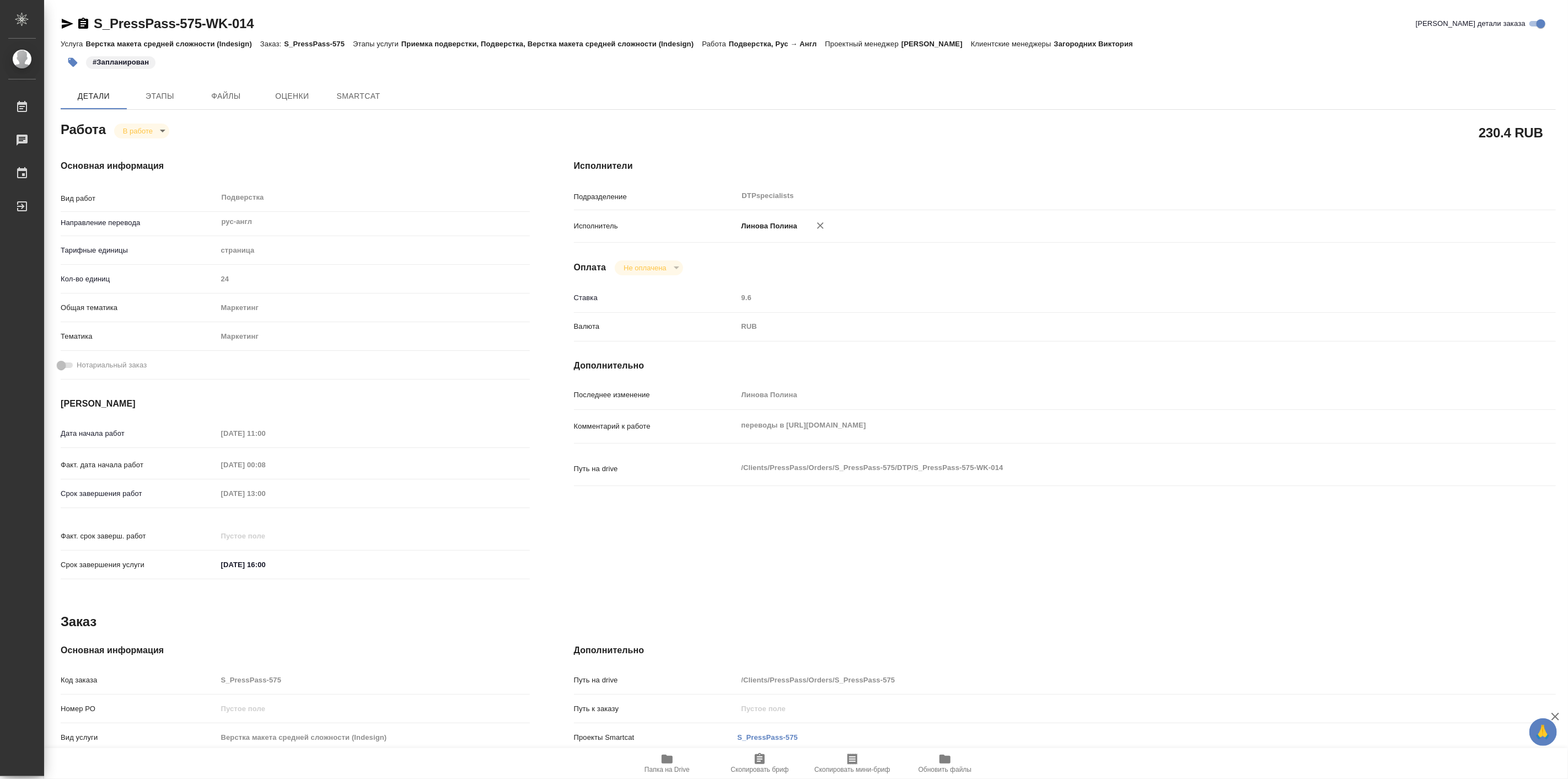
type textarea "x"
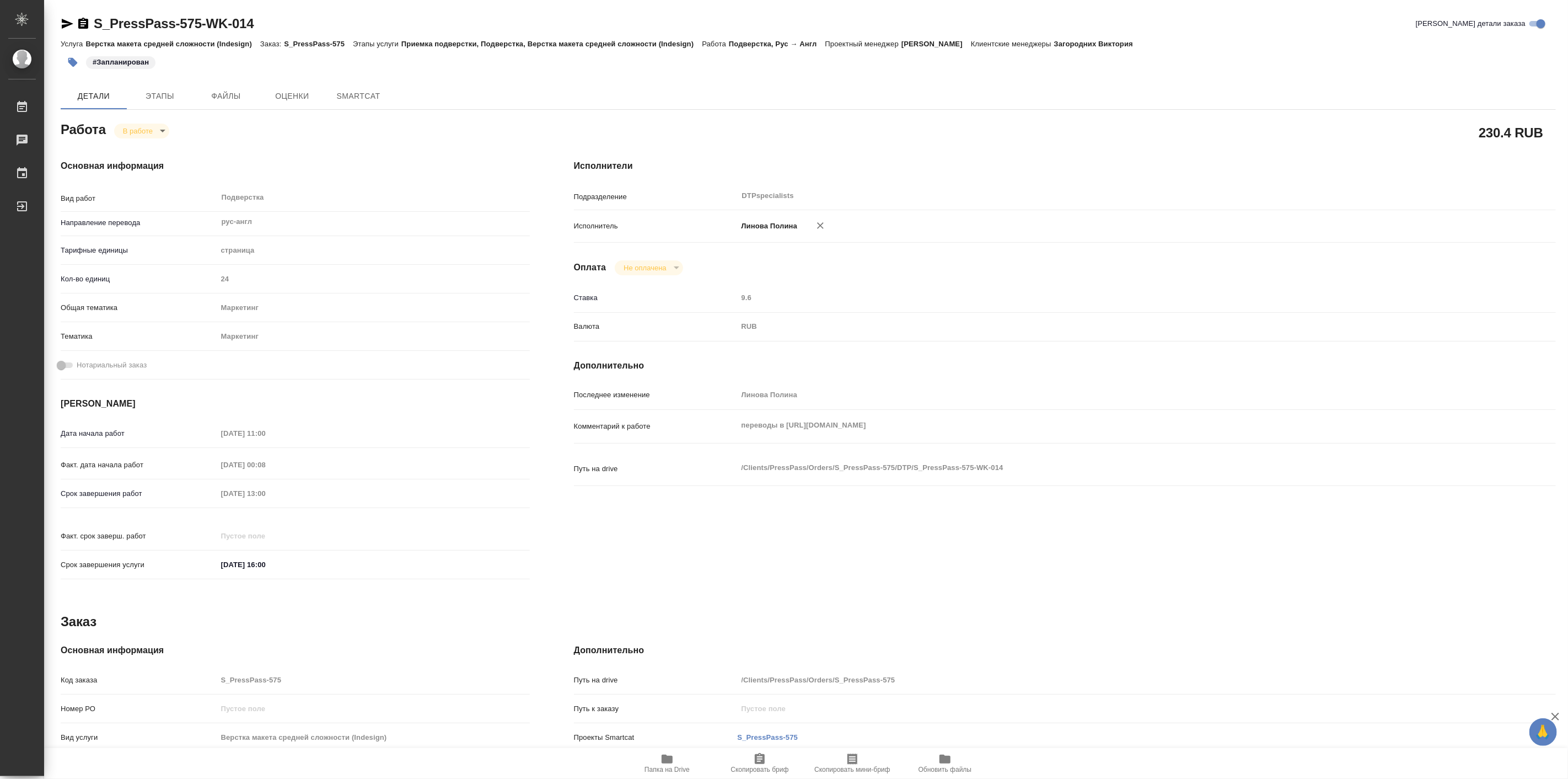
type textarea "x"
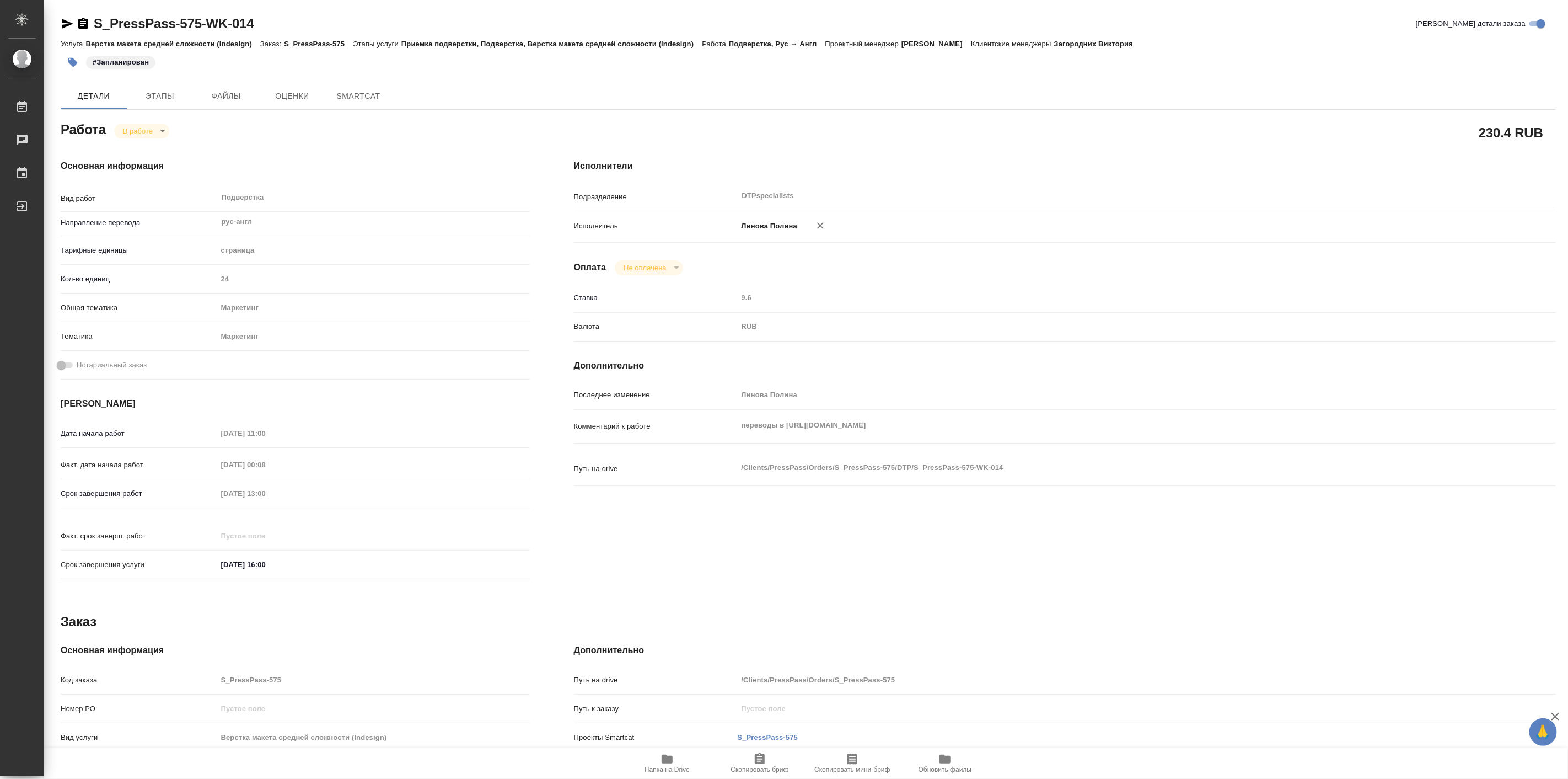
type textarea "x"
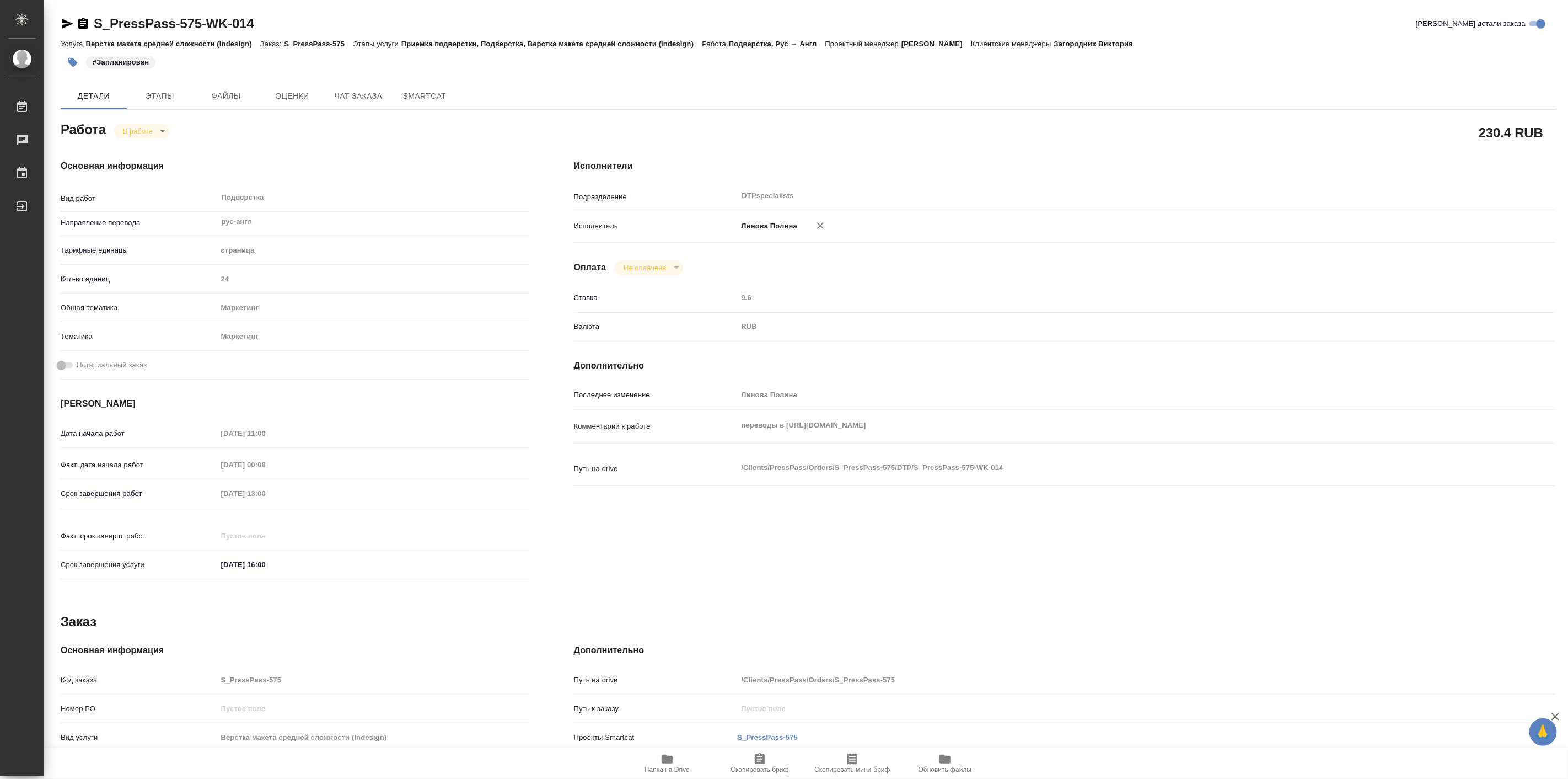
type textarea "x"
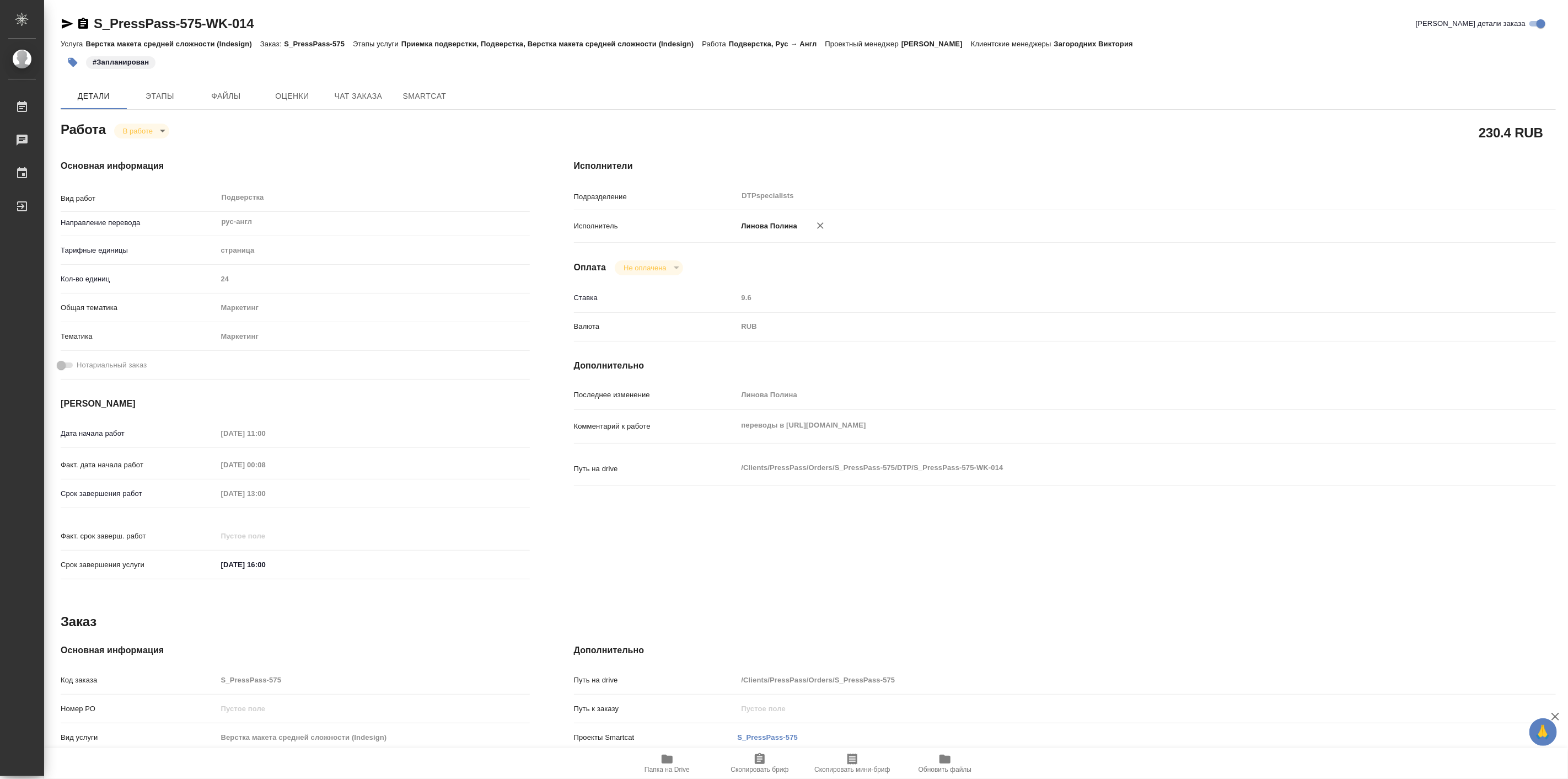
type textarea "x"
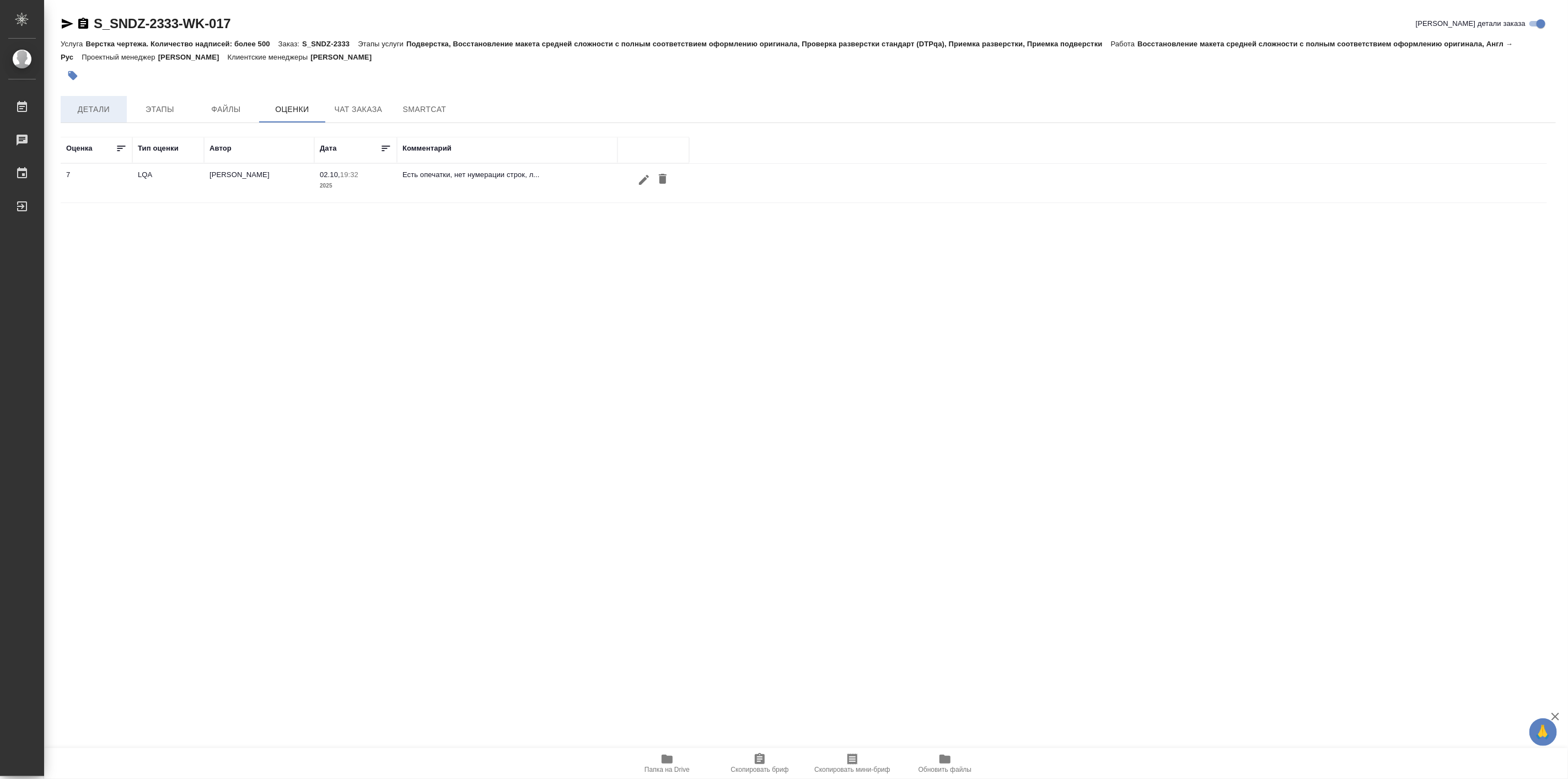
click at [68, 114] on span "Детали" at bounding box center [94, 109] width 53 height 14
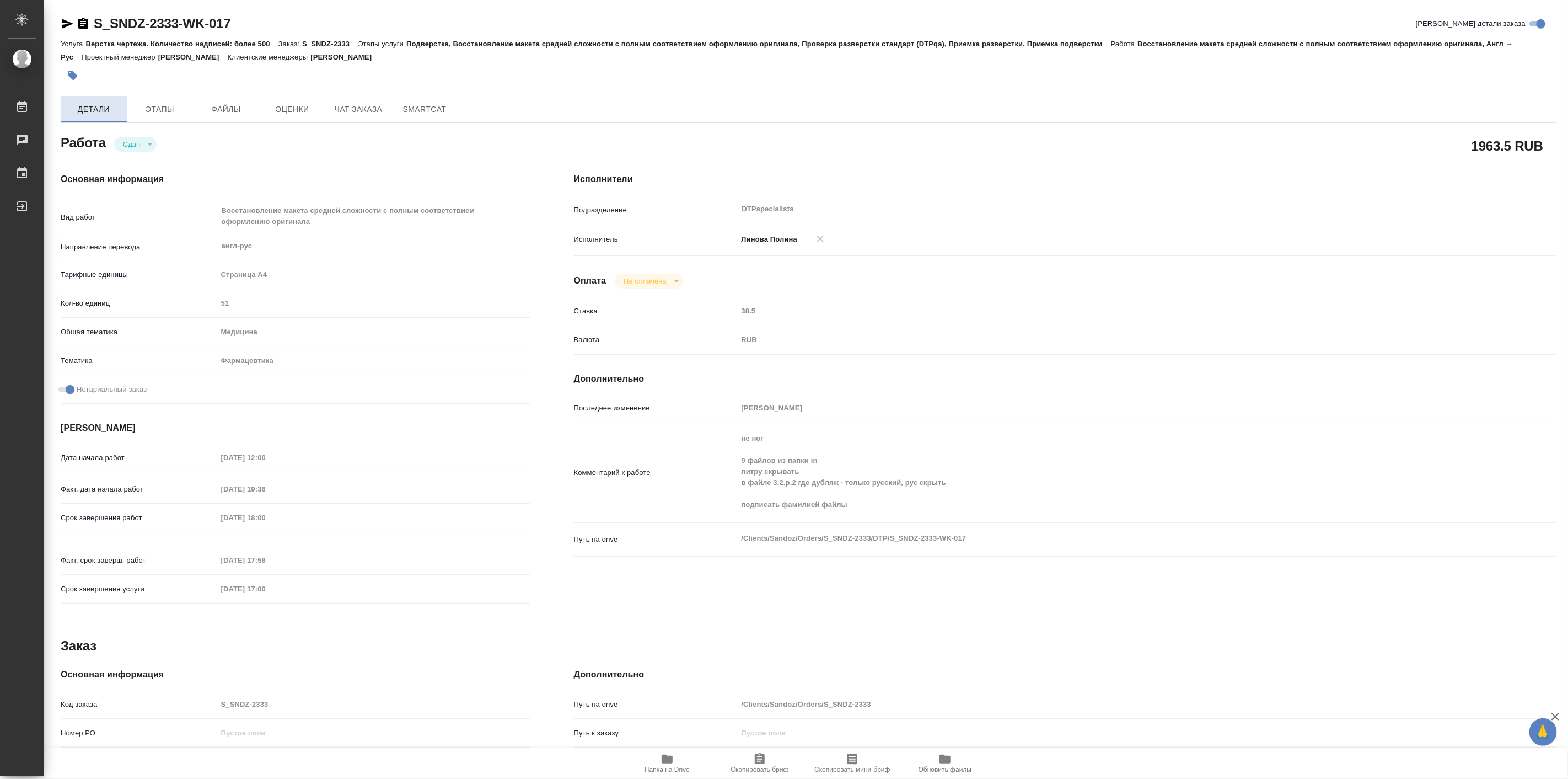
type textarea "x"
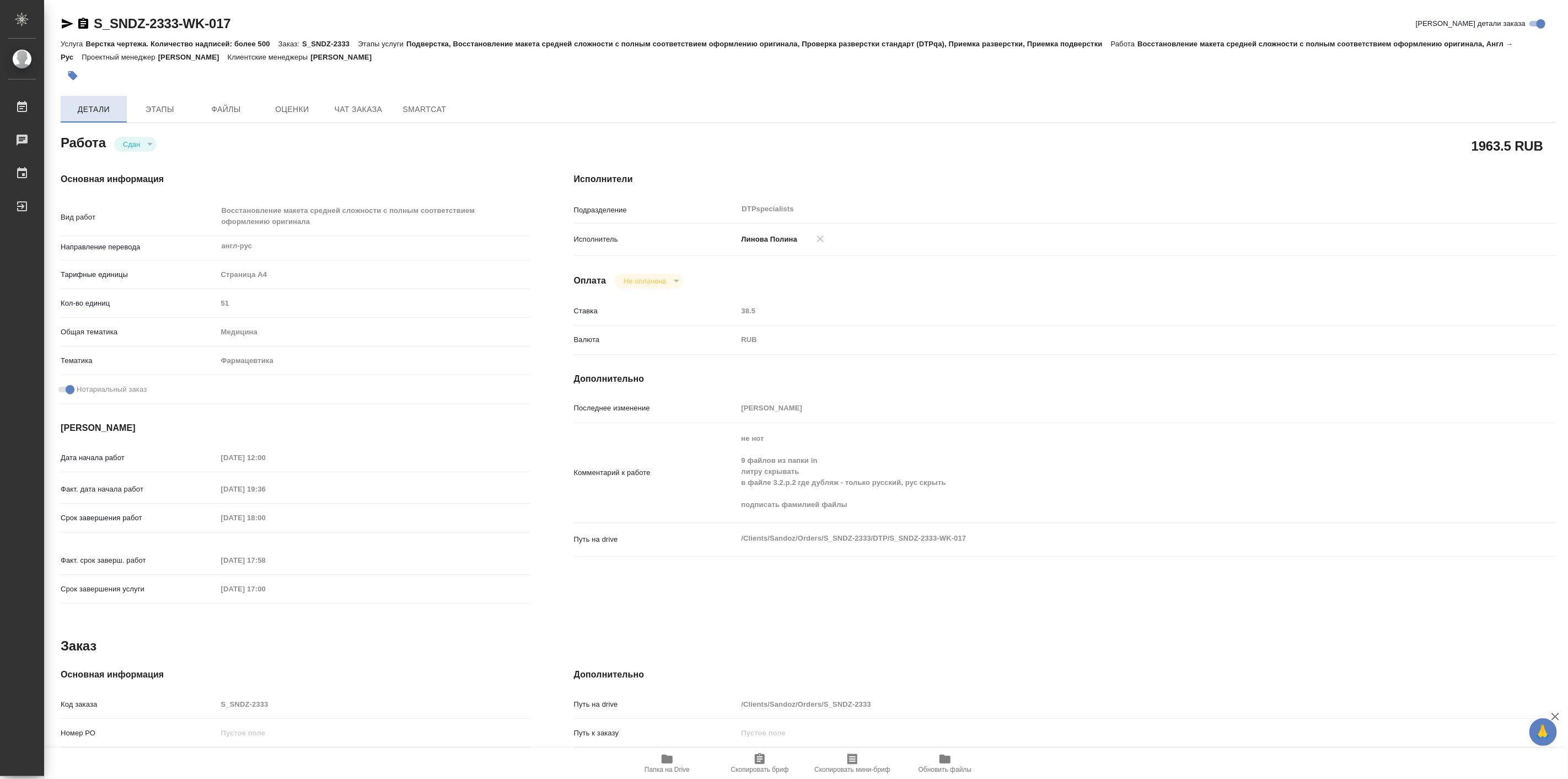
type textarea "x"
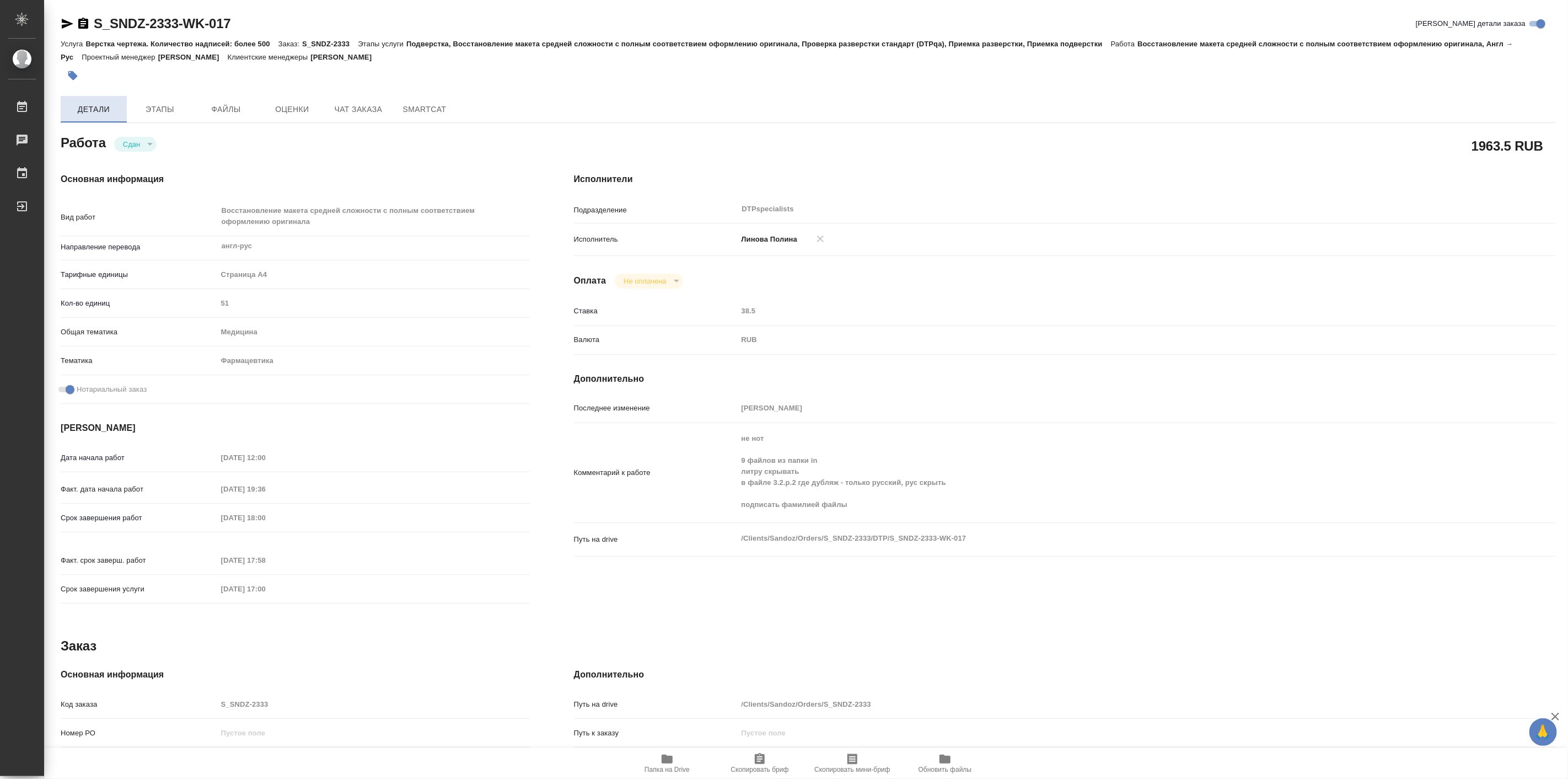
type textarea "x"
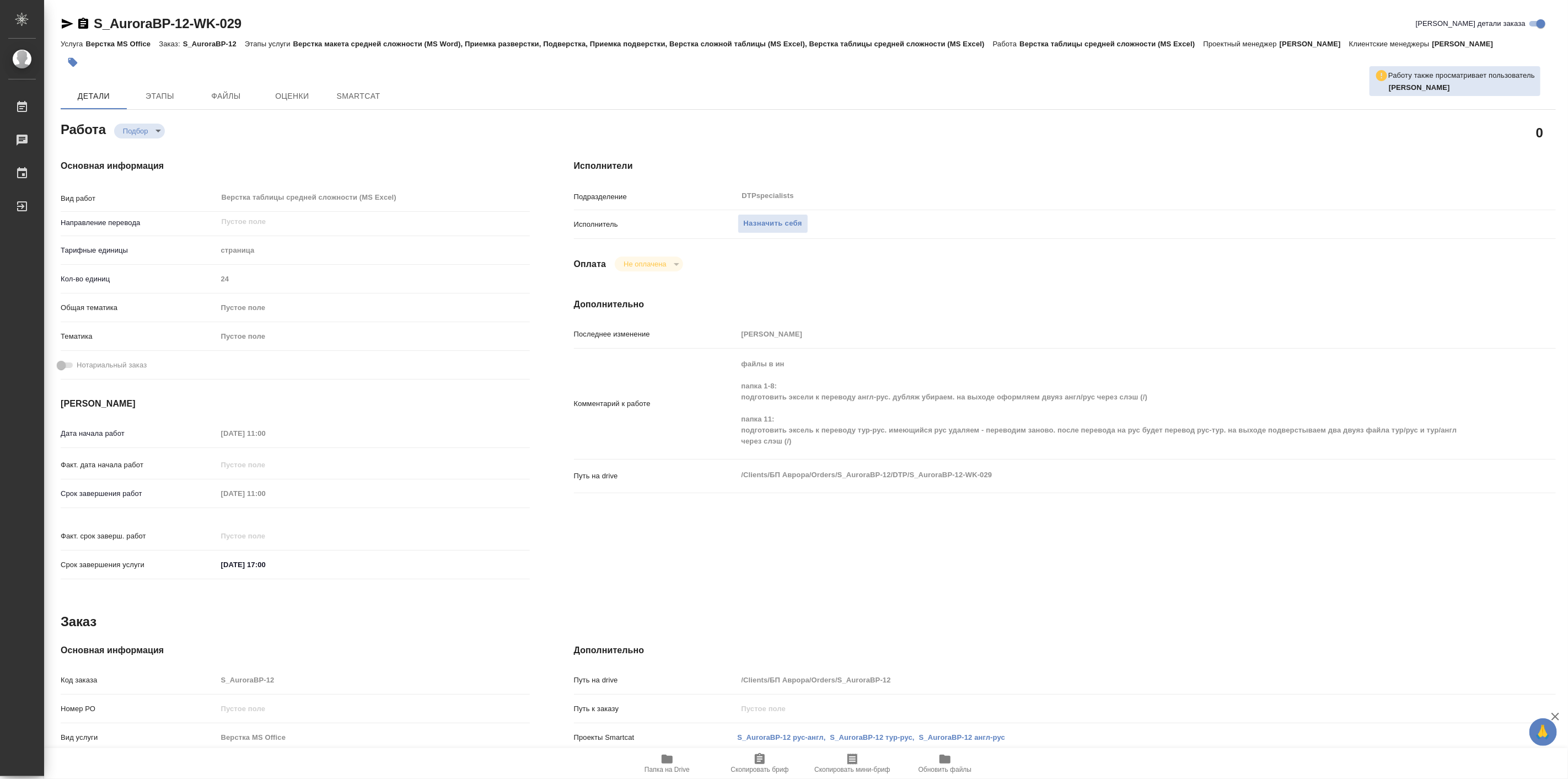
type textarea "x"
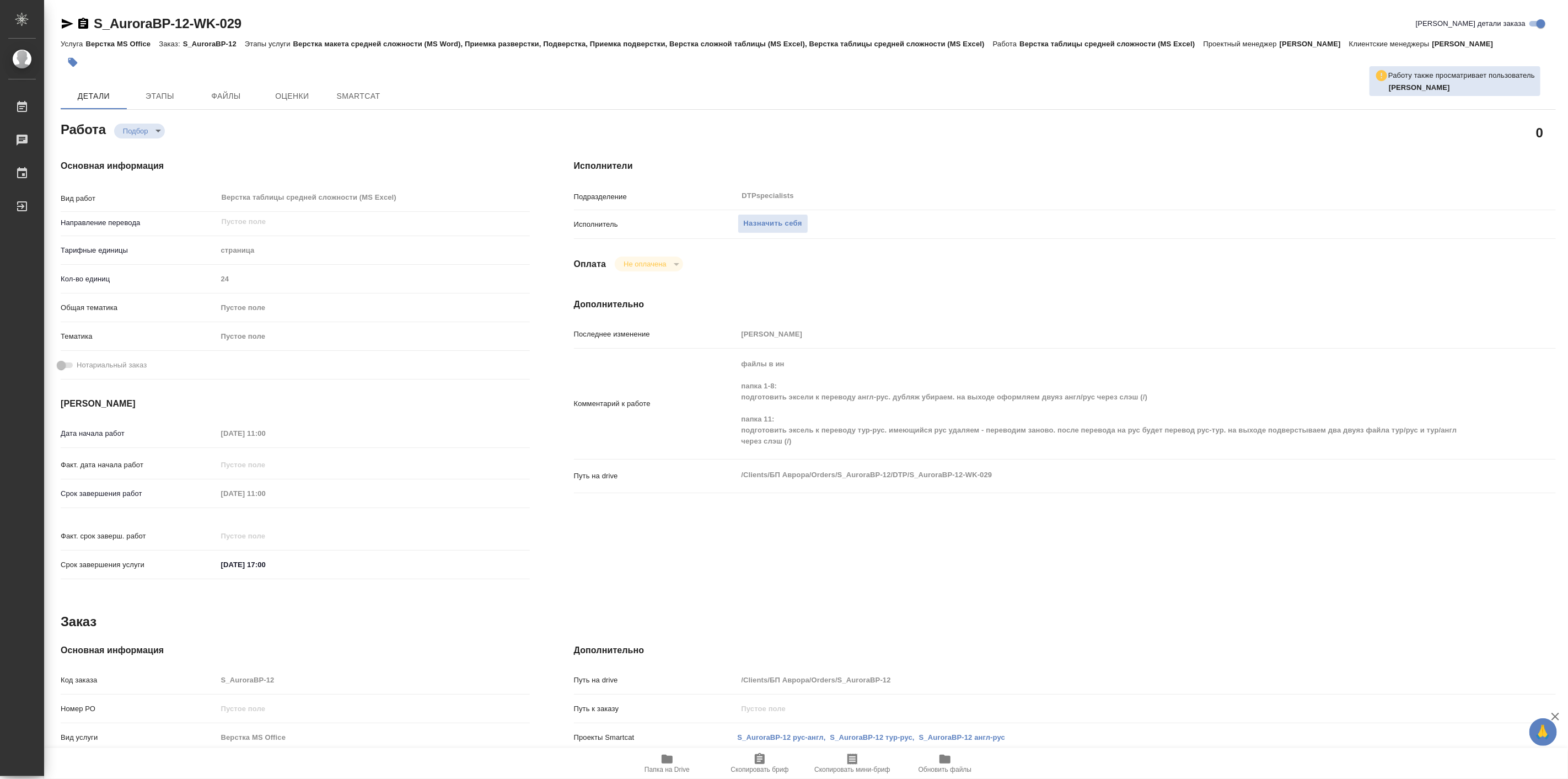
type textarea "x"
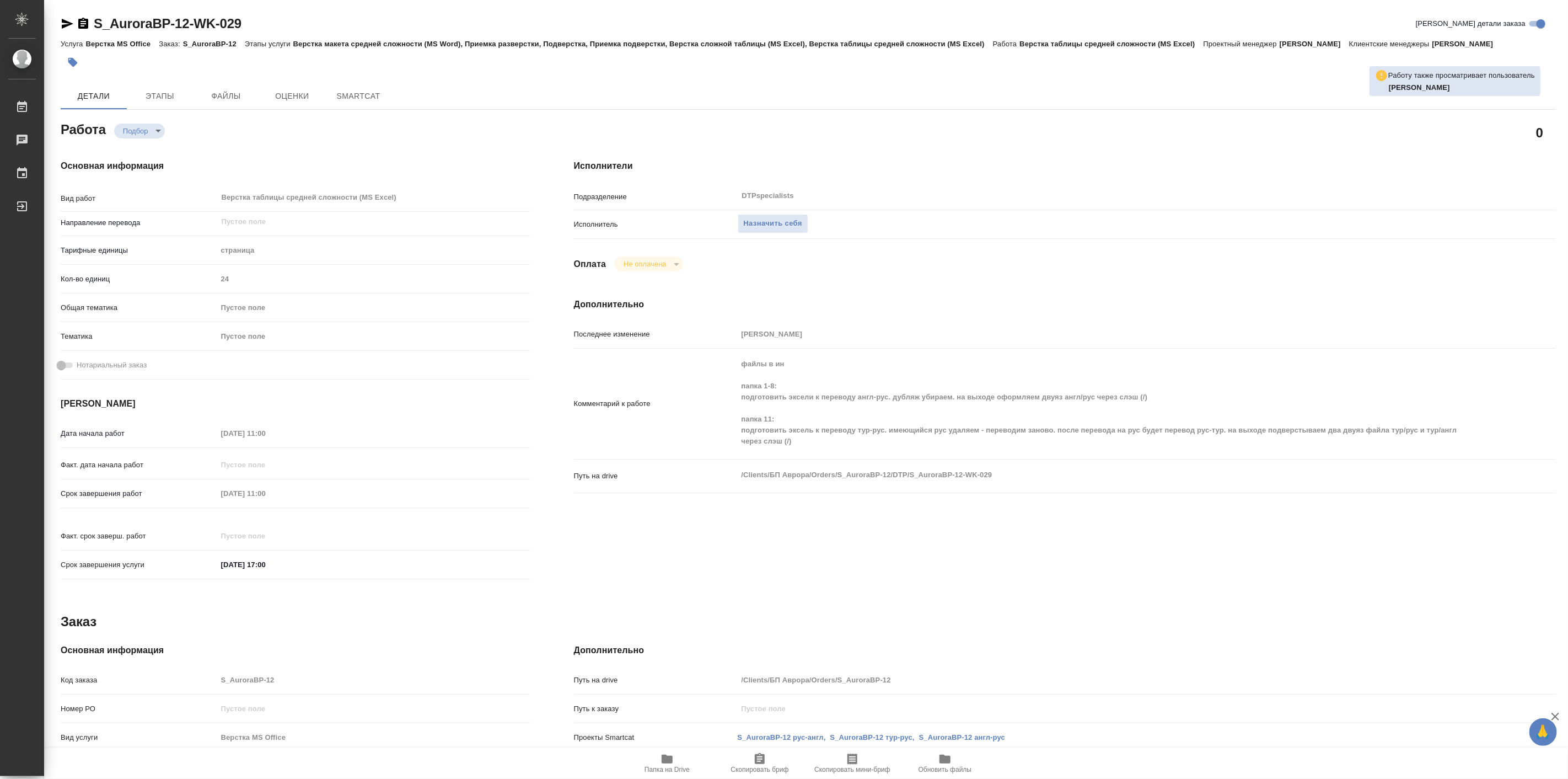
type textarea "x"
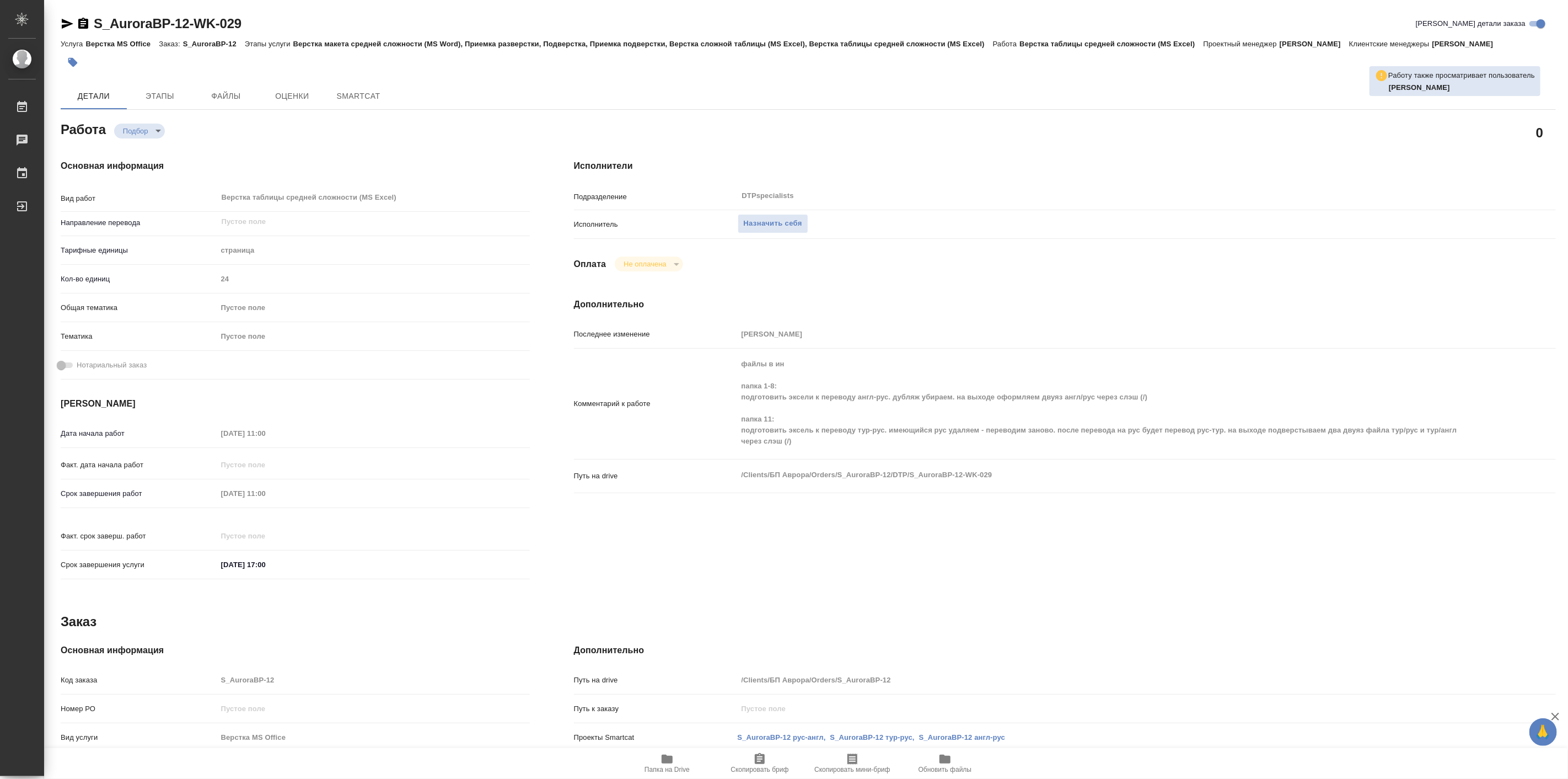
type textarea "x"
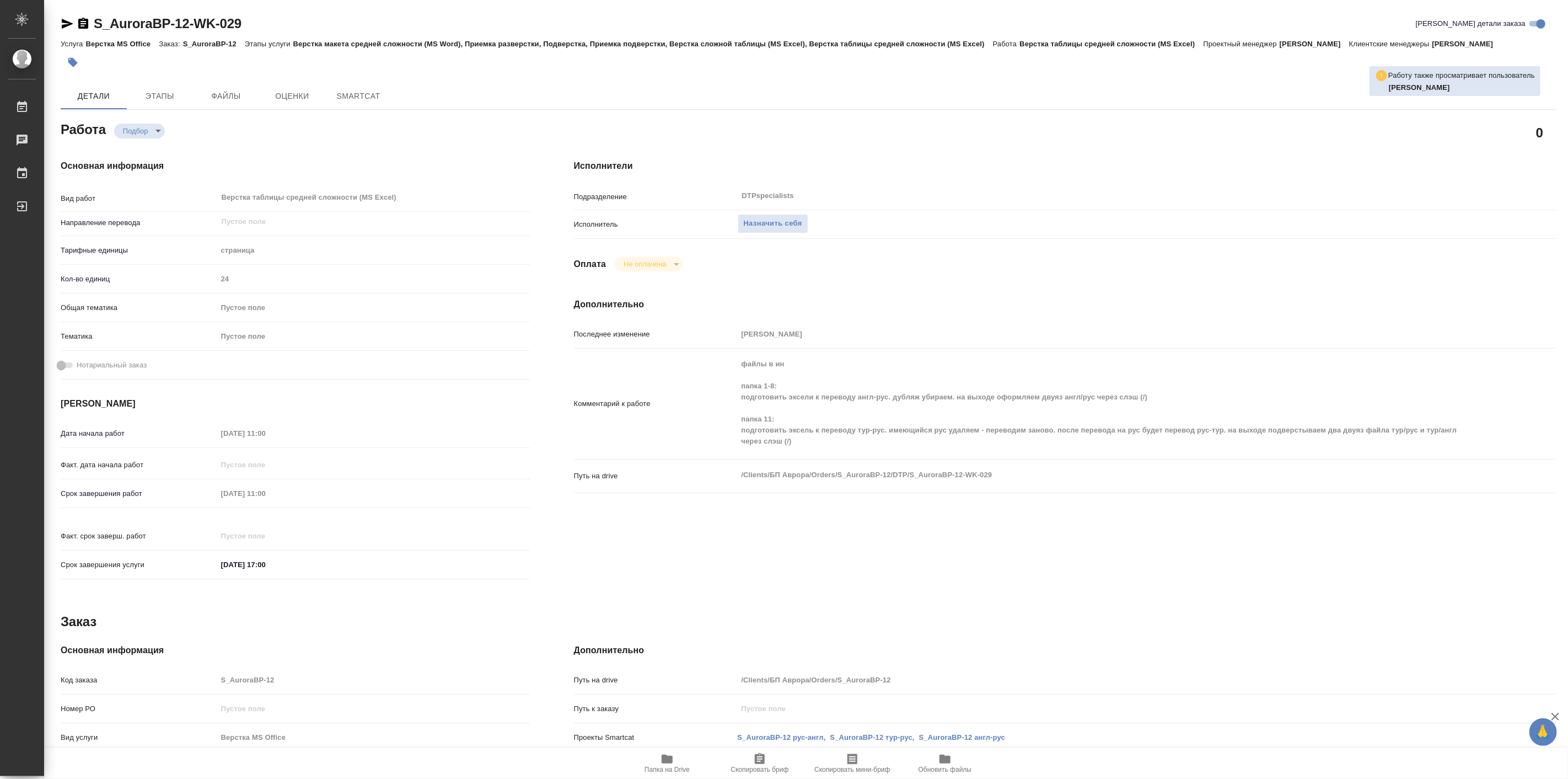
type textarea "x"
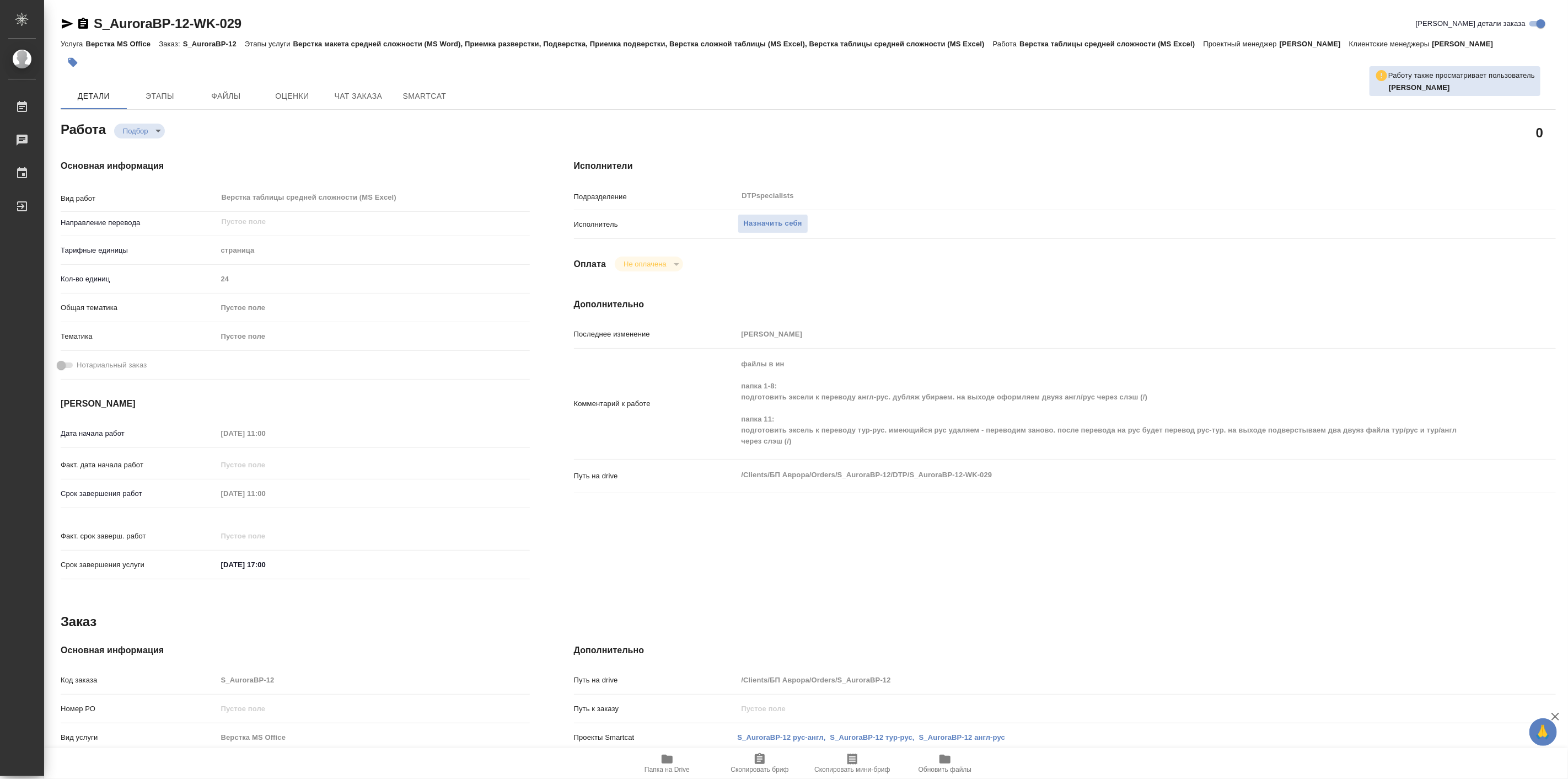
type textarea "x"
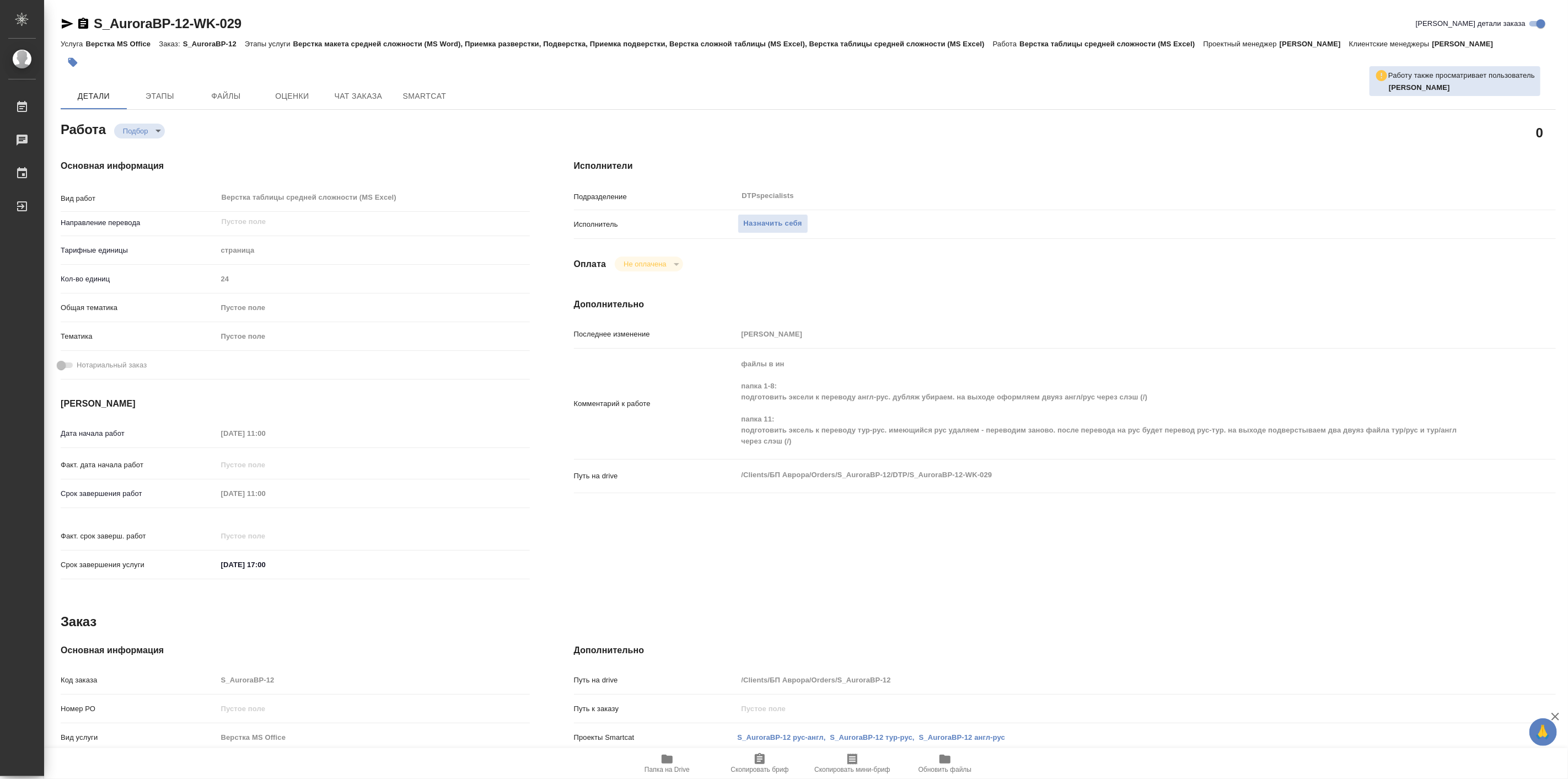
type textarea "x"
